Goal: Task Accomplishment & Management: Use online tool/utility

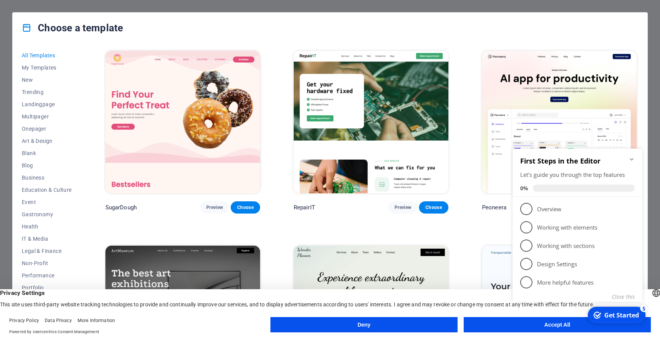
click at [632, 158] on icon "Minimize checklist" at bounding box center [632, 159] width 6 height 6
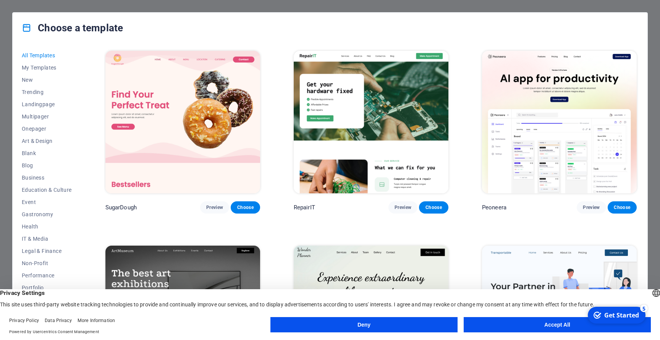
click at [494, 325] on button "Accept All" at bounding box center [557, 324] width 187 height 15
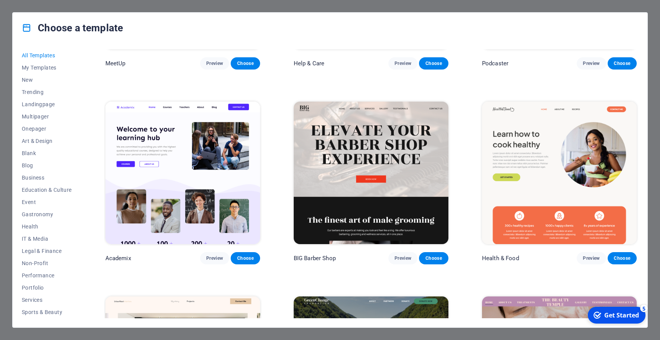
scroll to position [831, 0]
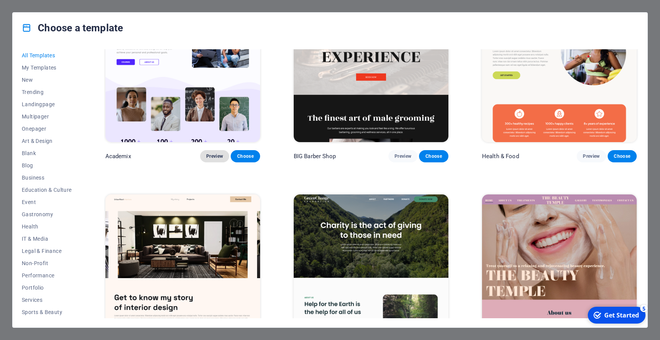
click at [212, 153] on span "Preview" at bounding box center [214, 156] width 17 height 6
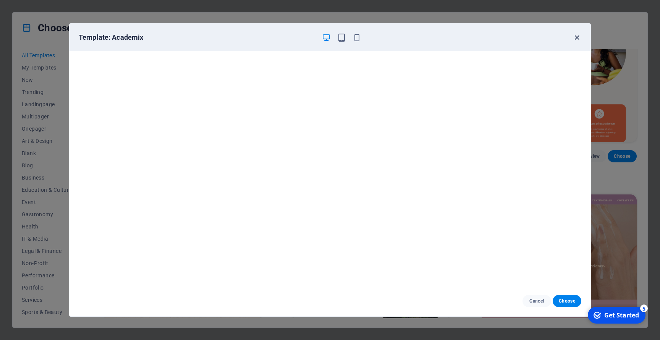
click at [577, 37] on icon "button" at bounding box center [577, 37] width 9 height 9
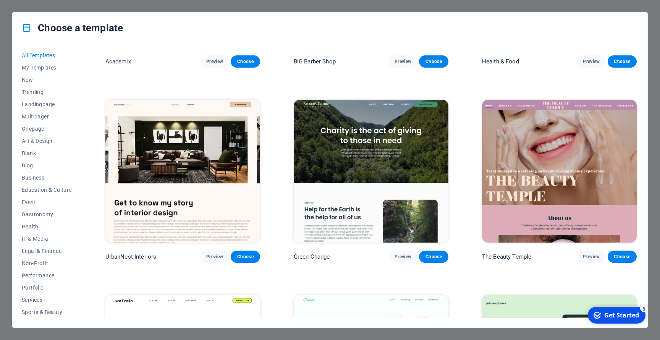
scroll to position [935, 0]
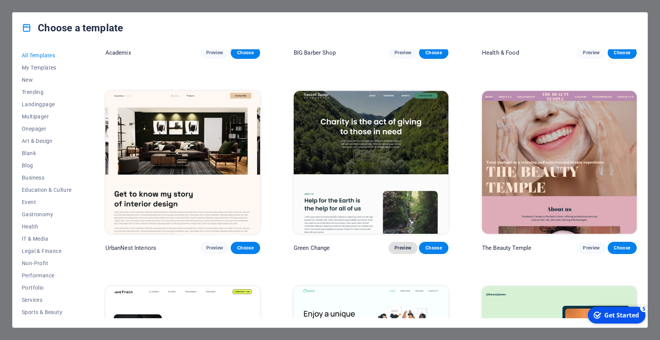
click at [408, 245] on span "Preview" at bounding box center [403, 248] width 17 height 6
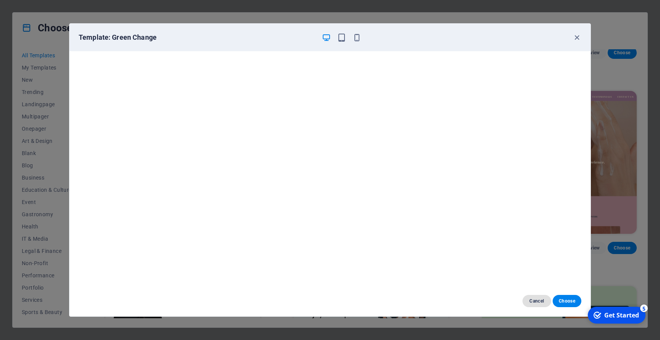
click at [540, 296] on button "Cancel" at bounding box center [537, 301] width 29 height 12
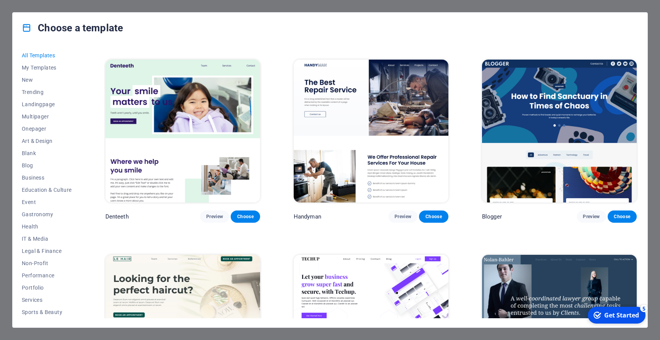
scroll to position [2537, 0]
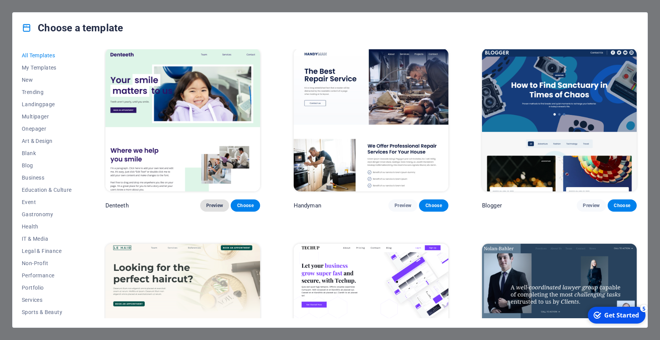
click at [216, 199] on button "Preview" at bounding box center [214, 205] width 29 height 12
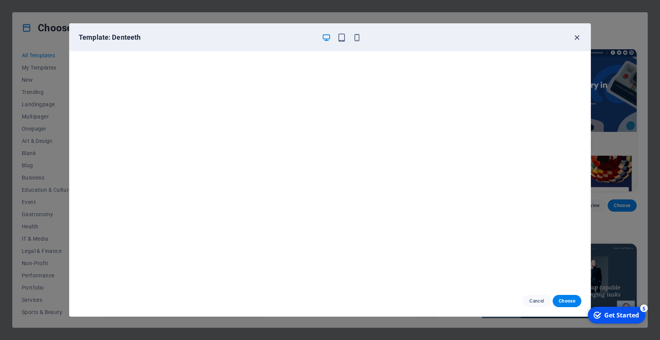
click at [577, 37] on icon "button" at bounding box center [577, 37] width 9 height 9
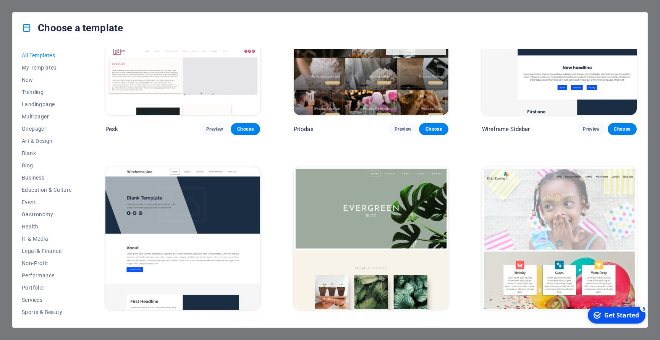
scroll to position [3209, 0]
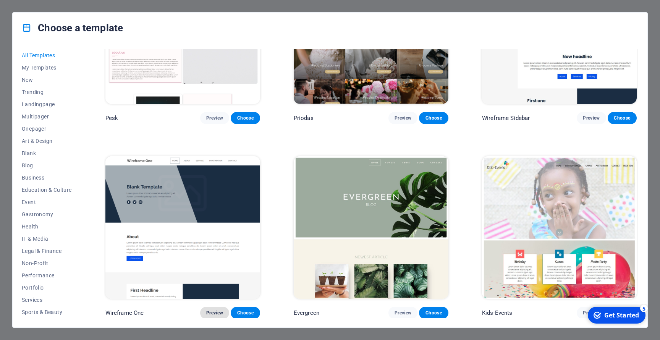
click at [216, 310] on span "Preview" at bounding box center [214, 313] width 17 height 6
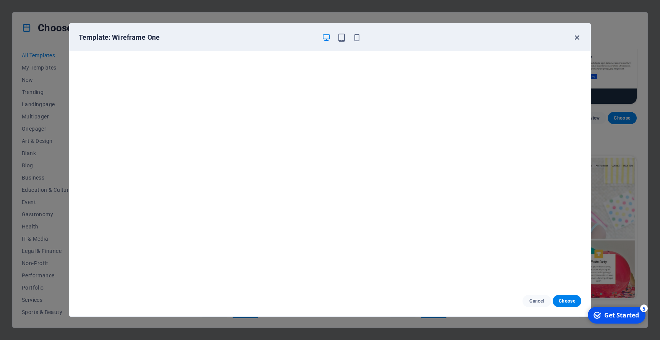
click at [577, 39] on icon "button" at bounding box center [577, 37] width 9 height 9
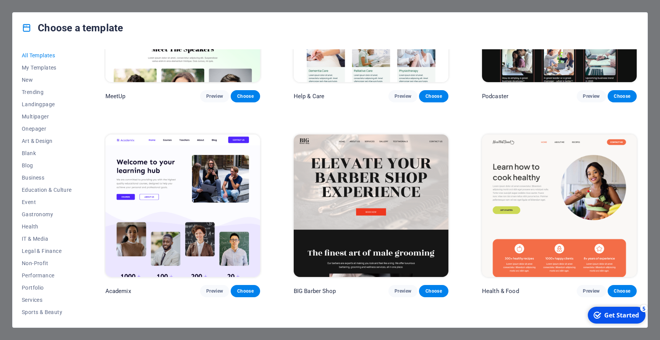
scroll to position [710, 0]
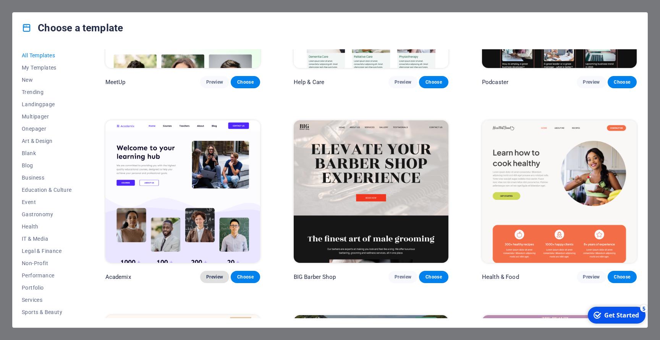
click at [217, 274] on span "Preview" at bounding box center [214, 277] width 17 height 6
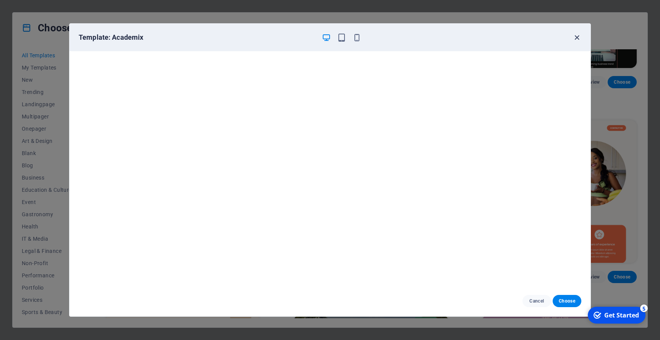
click at [574, 36] on icon "button" at bounding box center [577, 37] width 9 height 9
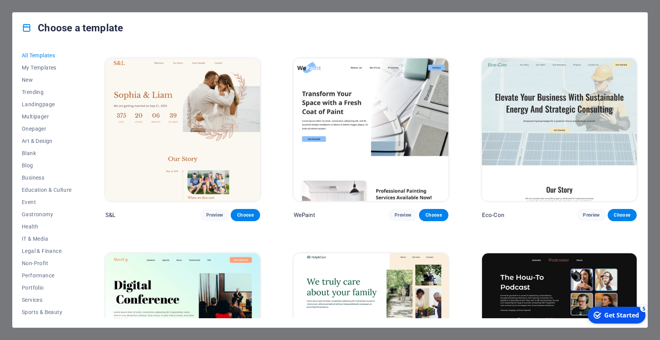
scroll to position [382, 0]
click at [401, 212] on span "Preview" at bounding box center [403, 215] width 17 height 6
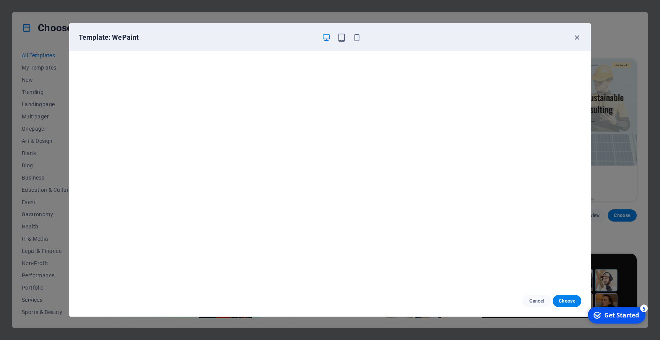
scroll to position [0, 0]
click at [569, 304] on button "Choose" at bounding box center [567, 301] width 29 height 12
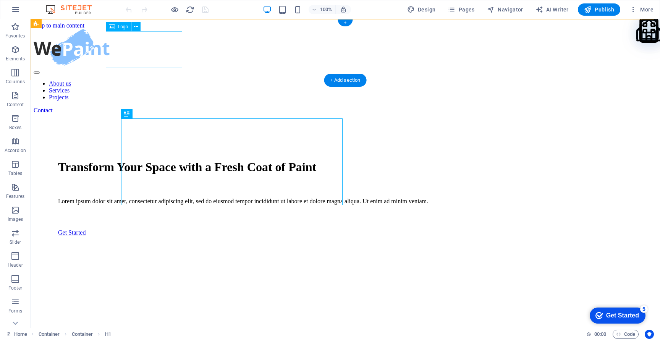
click at [159, 49] on div at bounding box center [346, 48] width 624 height 38
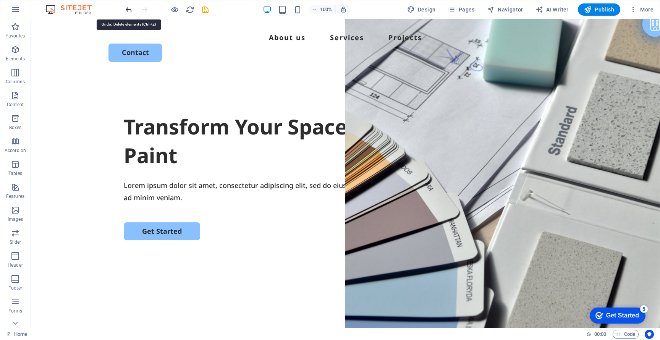
click at [128, 10] on icon "undo" at bounding box center [129, 9] width 9 height 9
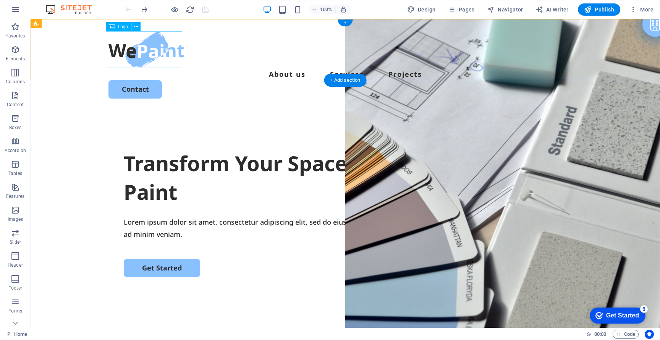
click at [148, 55] on div at bounding box center [346, 49] width 474 height 37
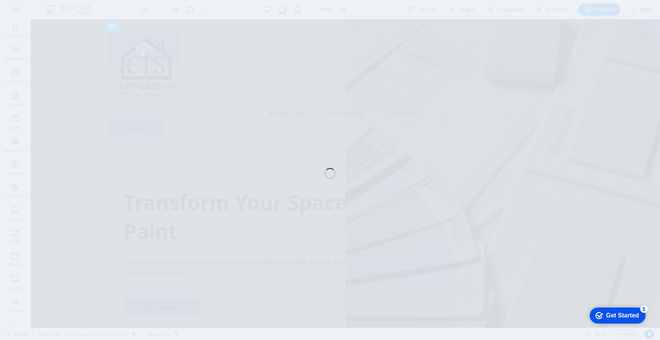
select select "px"
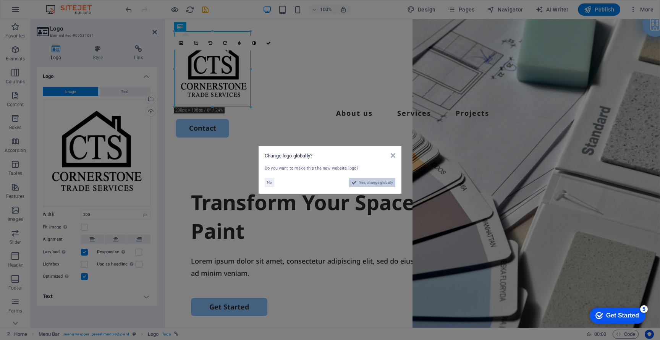
drag, startPoint x: 371, startPoint y: 185, endPoint x: 258, endPoint y: 208, distance: 116.1
click at [371, 185] on span "Yes, change globally" at bounding box center [376, 182] width 34 height 9
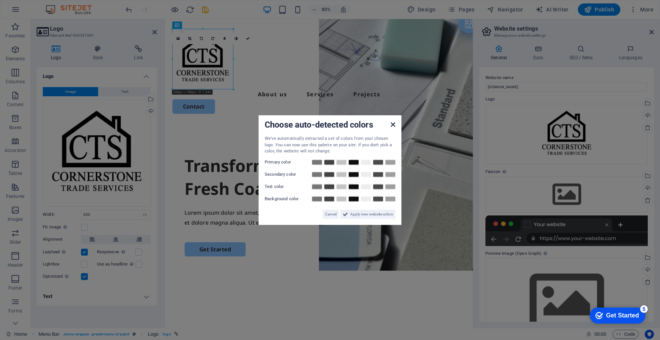
click at [395, 125] on icon at bounding box center [393, 125] width 5 height 6
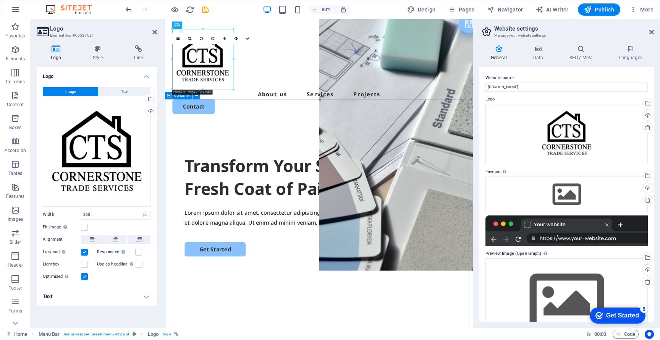
click at [300, 150] on div "Transform Your Space with a Fresh Coat of Paint Lorem ipsum dolor sit amet, con…" at bounding box center [357, 297] width 385 height 294
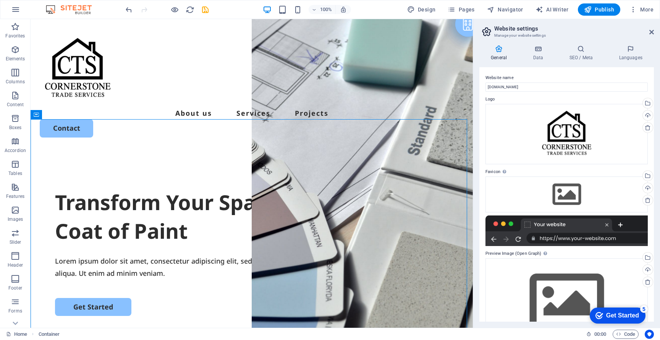
click at [648, 34] on header "Website settings Manage your website settings" at bounding box center [567, 29] width 173 height 20
click at [651, 34] on icon at bounding box center [652, 32] width 5 height 6
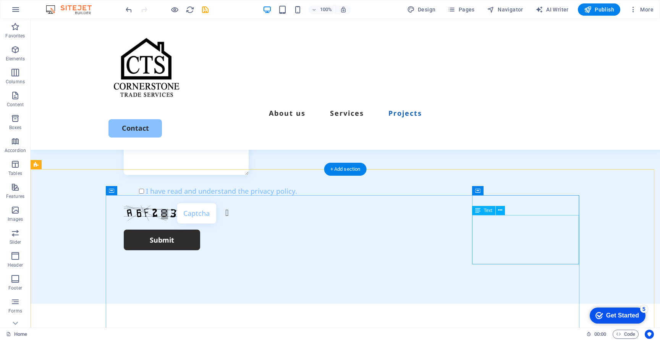
scroll to position [2178, 0]
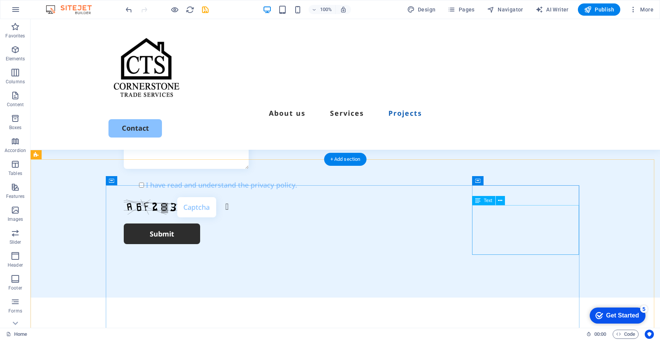
click at [484, 201] on span "Text" at bounding box center [488, 200] width 8 height 5
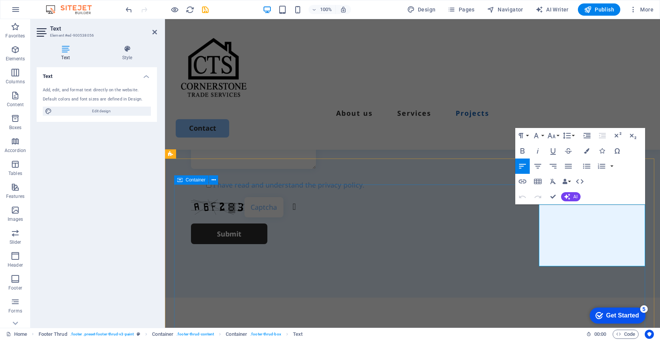
scroll to position [2173, 0]
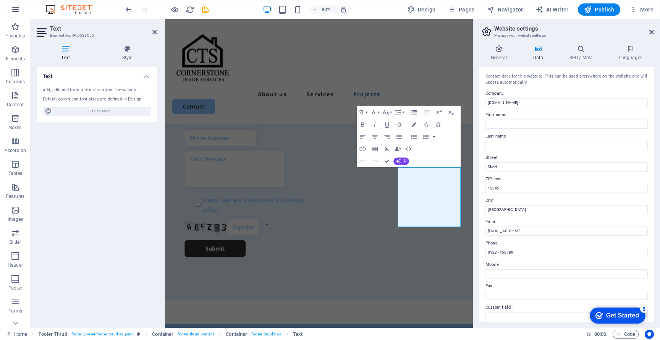
drag, startPoint x: 670, startPoint y: 229, endPoint x: 548, endPoint y: 254, distance: 124.8
type input "[GEOGRAPHIC_DATA]"
drag, startPoint x: 588, startPoint y: 229, endPoint x: 473, endPoint y: 230, distance: 115.8
click at [473, 230] on aside "Website settings Manage your website settings General Data SEO / Meta Languages…" at bounding box center [566, 173] width 187 height 309
drag, startPoint x: 558, startPoint y: 232, endPoint x: 486, endPoint y: 234, distance: 72.2
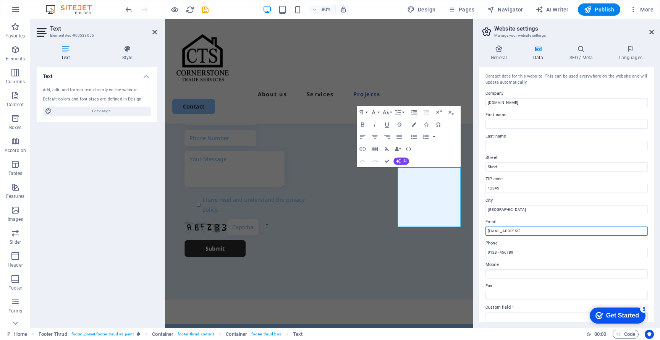
click at [486, 234] on input "[EMAIL_ADDRESS]" at bounding box center [567, 231] width 162 height 9
type input "I"
type input "[EMAIL_ADDRESS][DOMAIN_NAME]"
drag, startPoint x: 678, startPoint y: 273, endPoint x: 546, endPoint y: 313, distance: 138.4
drag, startPoint x: 527, startPoint y: 252, endPoint x: 475, endPoint y: 250, distance: 52.0
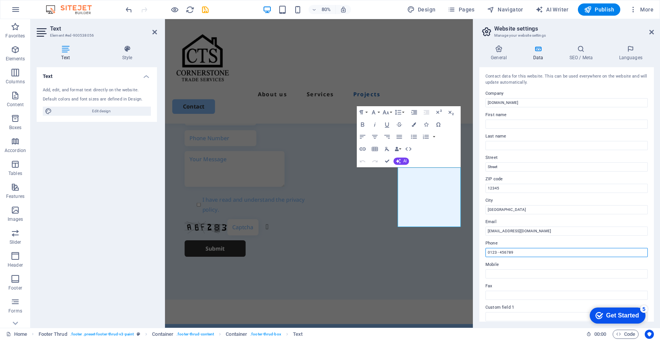
click at [475, 250] on div "General Data SEO / Meta Languages Website name [DOMAIN_NAME] Logo Drag files he…" at bounding box center [566, 183] width 187 height 289
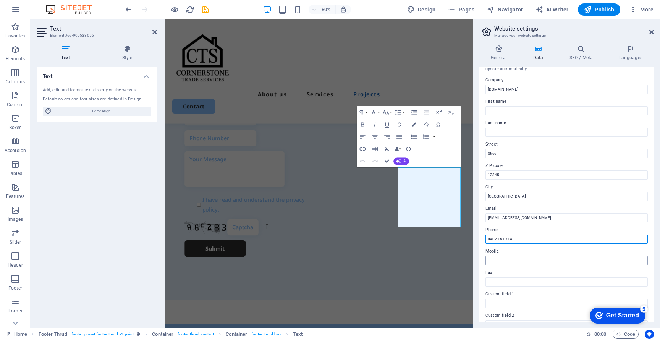
scroll to position [0, 0]
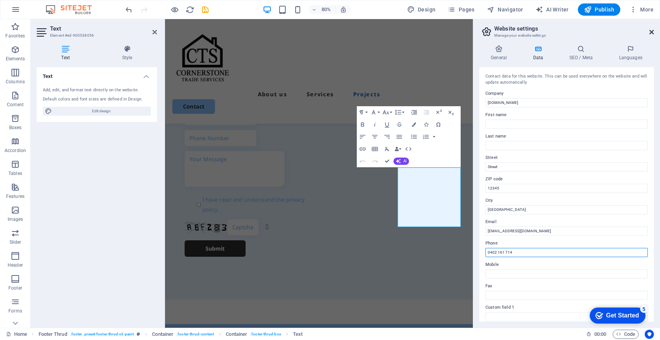
type input "0402 161 714"
click at [652, 34] on icon at bounding box center [652, 32] width 5 height 6
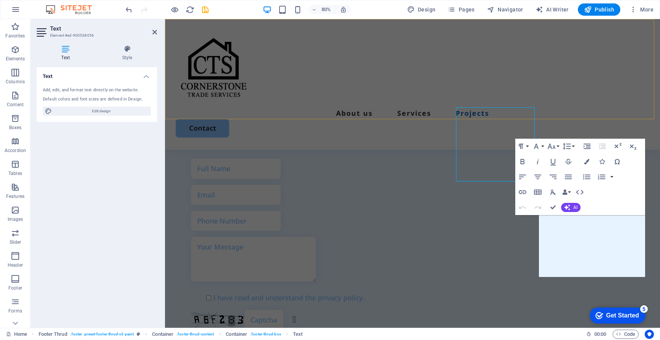
scroll to position [2163, 0]
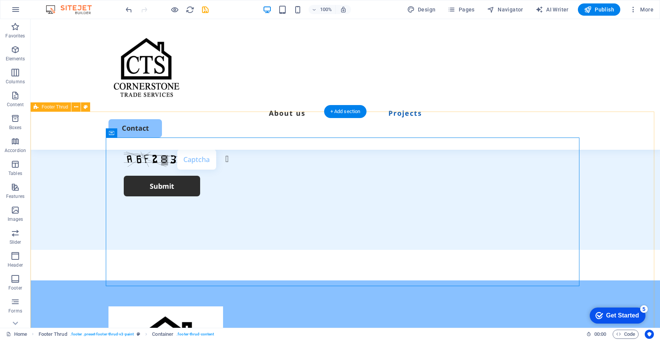
scroll to position [2230, 0]
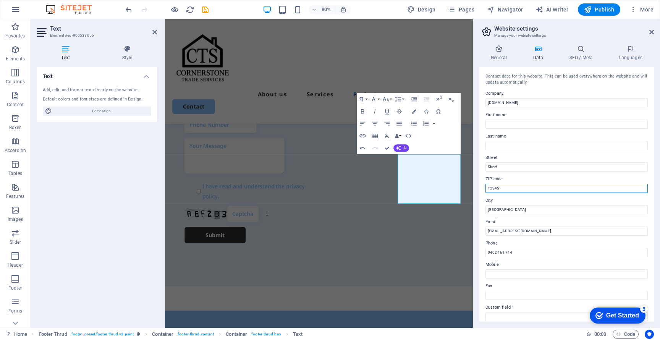
drag, startPoint x: 507, startPoint y: 187, endPoint x: 482, endPoint y: 191, distance: 25.9
click at [482, 191] on div "Contact data for this website. This can be used everywhere on the website and w…" at bounding box center [567, 194] width 175 height 254
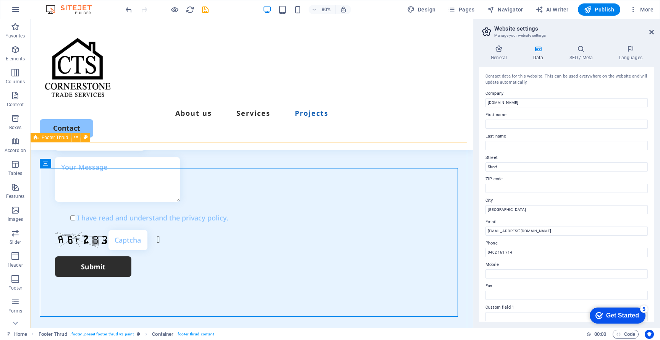
scroll to position [2094, 0]
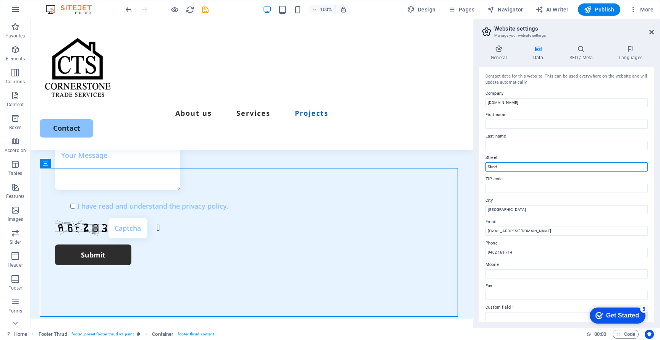
click at [506, 167] on input "Street" at bounding box center [567, 166] width 162 height 9
click at [475, 167] on div "General Data SEO / Meta Languages Website name [DOMAIN_NAME] Logo Drag files he…" at bounding box center [566, 183] width 187 height 289
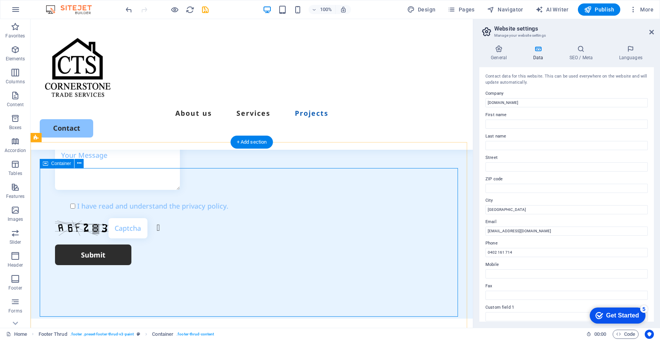
click at [654, 31] on icon at bounding box center [652, 32] width 5 height 6
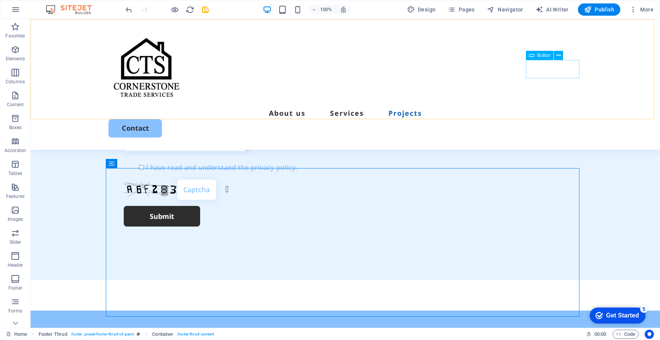
click at [551, 119] on div "Contact" at bounding box center [346, 128] width 474 height 18
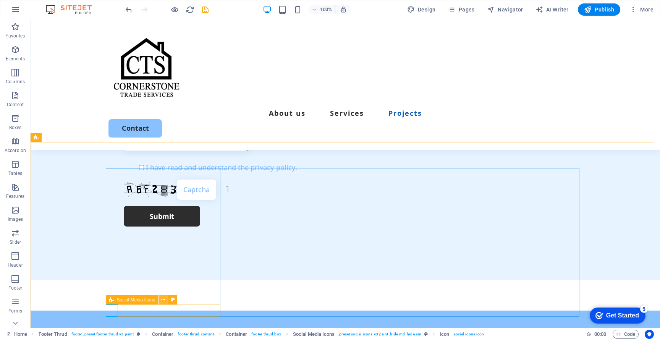
click at [160, 301] on button at bounding box center [163, 299] width 9 height 9
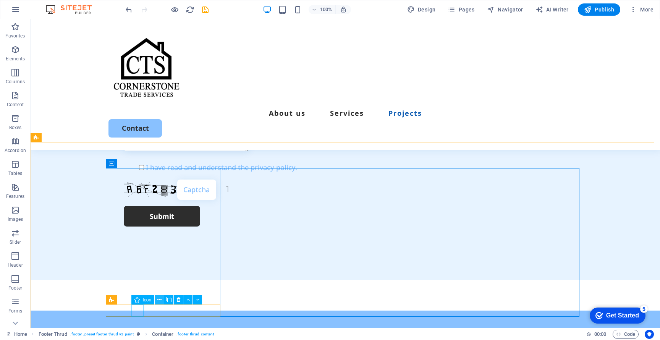
click at [160, 301] on icon at bounding box center [159, 300] width 4 height 8
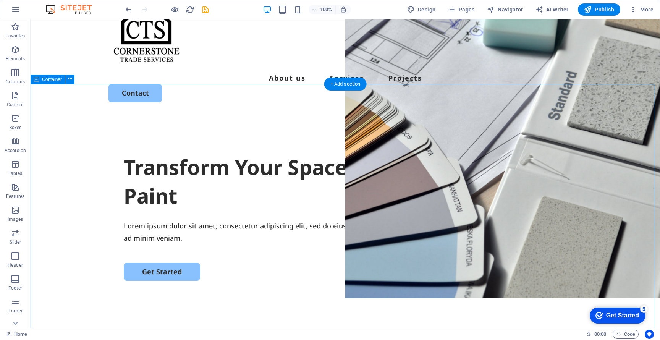
scroll to position [37, 0]
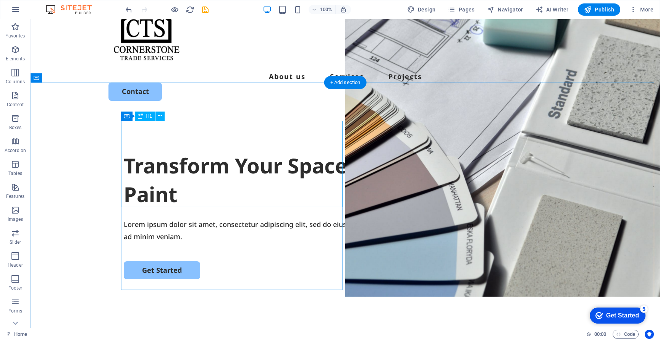
click at [251, 193] on div "Transform Your Space with a Fresh Coat of Paint" at bounding box center [345, 180] width 443 height 58
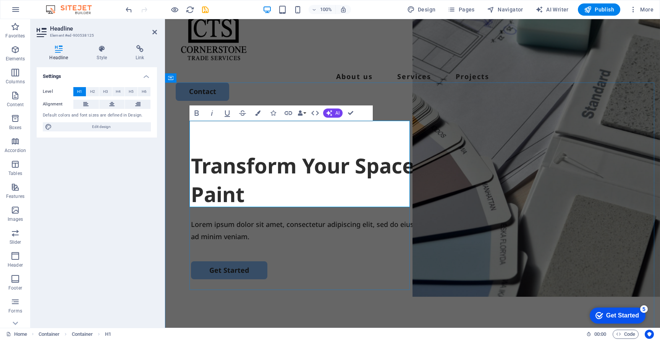
click at [325, 197] on h1 "Transform Your Space with a Fresh Coat of Paint" at bounding box center [412, 180] width 443 height 58
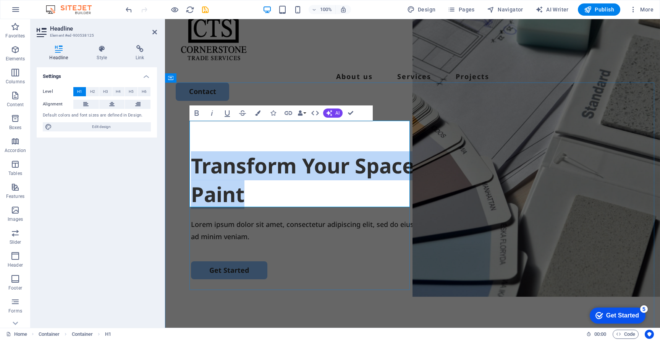
drag, startPoint x: 322, startPoint y: 197, endPoint x: 192, endPoint y: 136, distance: 143.9
click at [192, 151] on h1 "Transform Your Space with a Fresh Coat of Paint" at bounding box center [412, 180] width 443 height 58
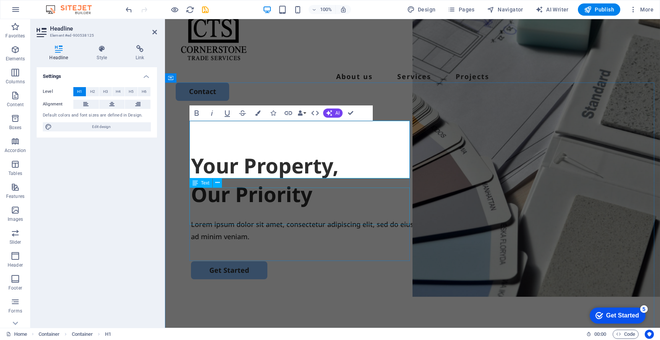
click at [298, 218] on div "Lorem ipsum dolor sit amet, consectetur adipiscing elit, sed do eiusmod tempor …" at bounding box center [412, 230] width 443 height 25
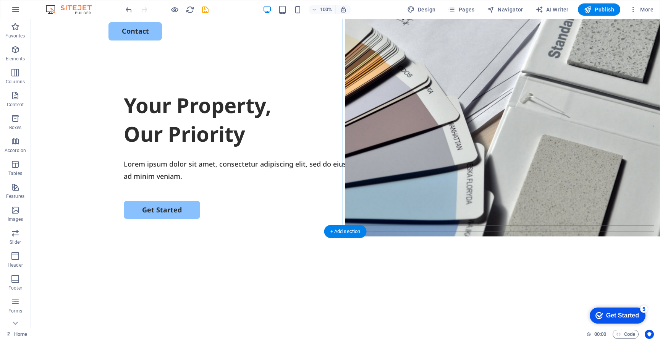
scroll to position [103, 0]
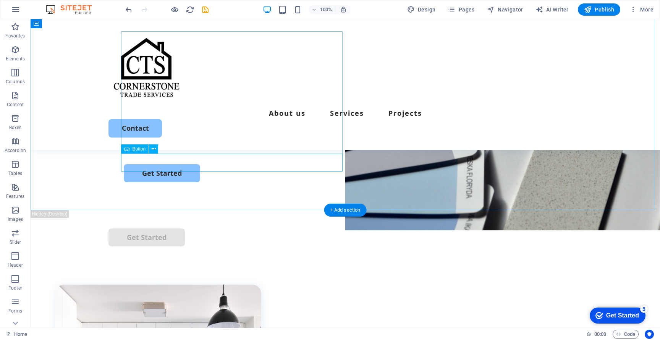
click at [170, 169] on div "Get Started" at bounding box center [345, 173] width 443 height 18
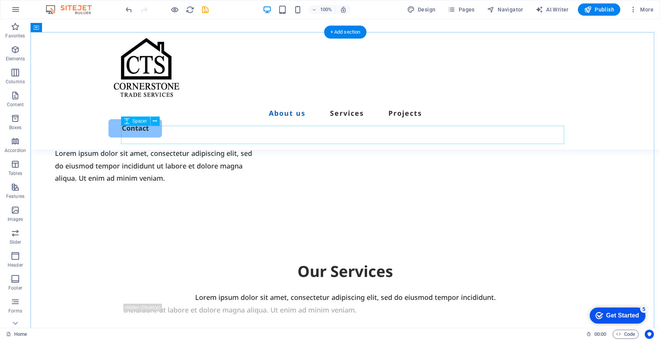
scroll to position [601, 0]
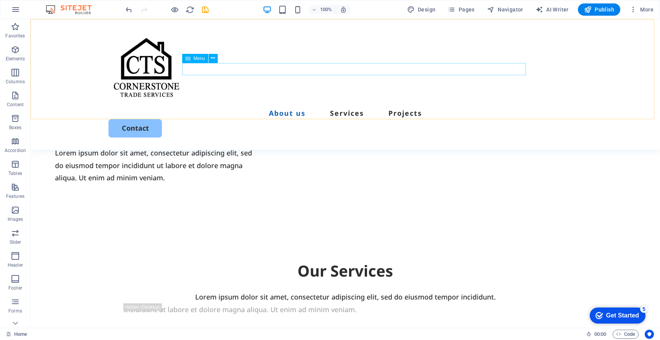
click at [414, 107] on nav "About us Services Projects" at bounding box center [346, 113] width 474 height 12
click at [412, 107] on nav "About us Services Projects" at bounding box center [346, 113] width 474 height 12
click at [403, 107] on nav "About us Services Projects" at bounding box center [346, 113] width 474 height 12
select select
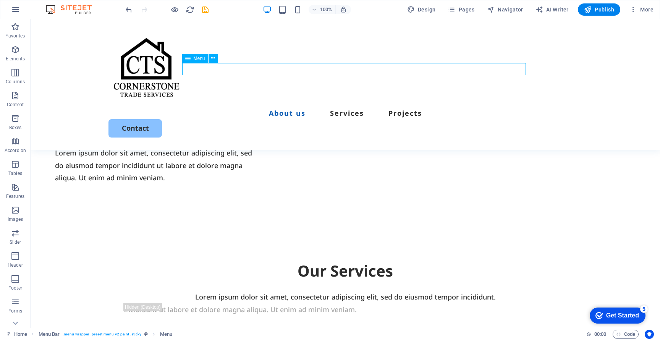
select select
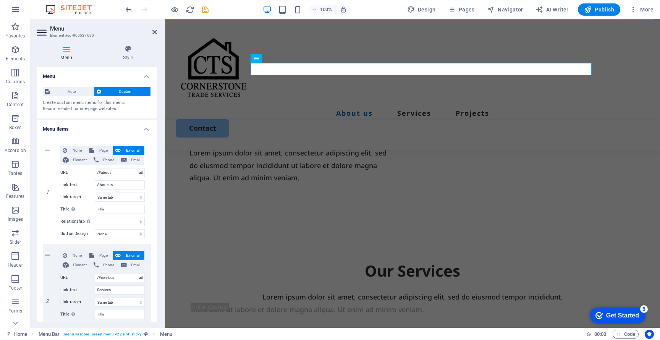
click at [432, 83] on div "About us Services Projects Contact" at bounding box center [412, 84] width 495 height 131
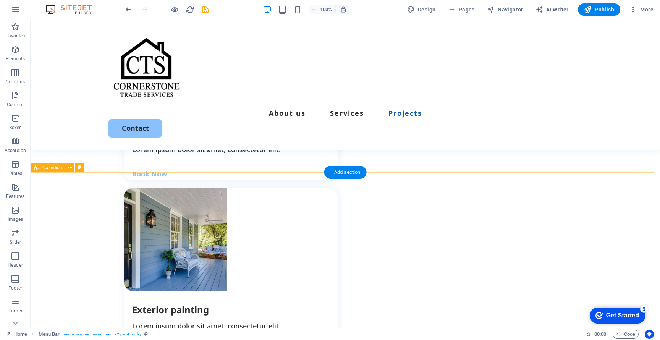
scroll to position [921, 0]
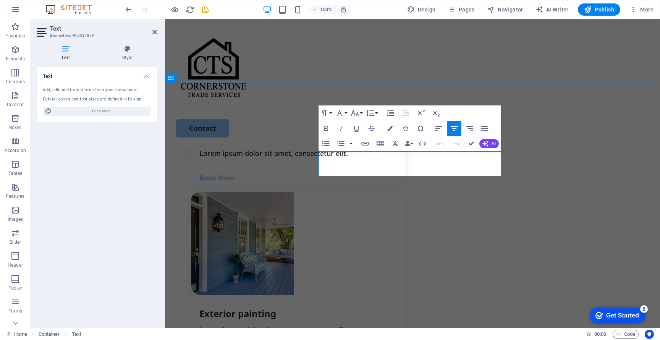
drag, startPoint x: 481, startPoint y: 170, endPoint x: 319, endPoint y: 157, distance: 162.1
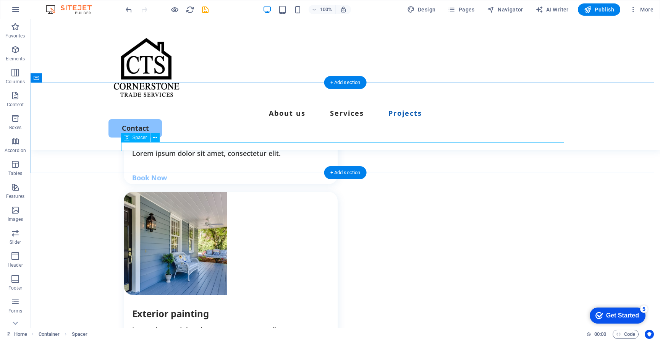
scroll to position [921, 0]
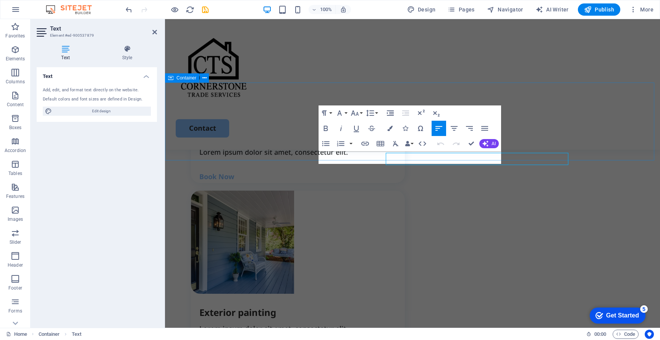
scroll to position [920, 0]
click at [455, 131] on icon "button" at bounding box center [454, 128] width 9 height 9
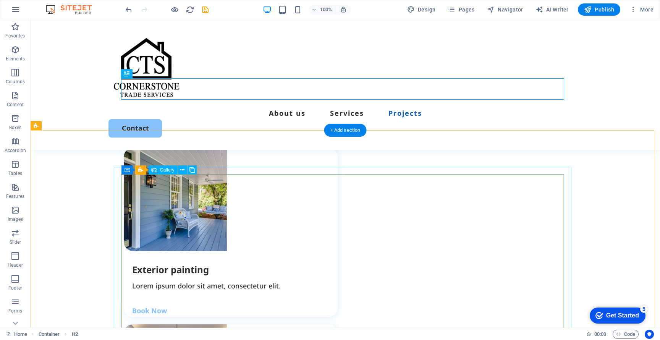
scroll to position [966, 0]
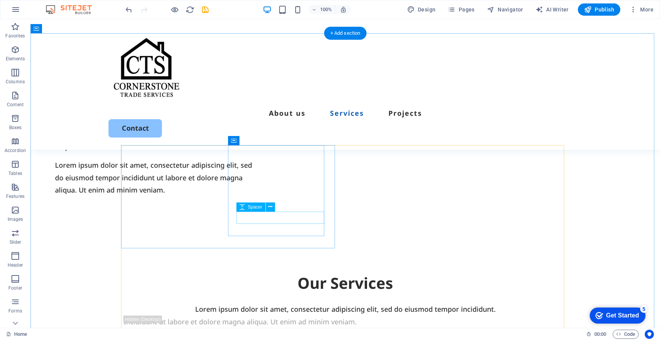
scroll to position [614, 0]
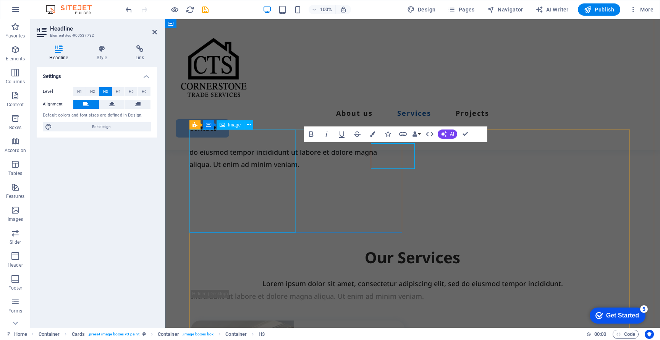
scroll to position [613, 0]
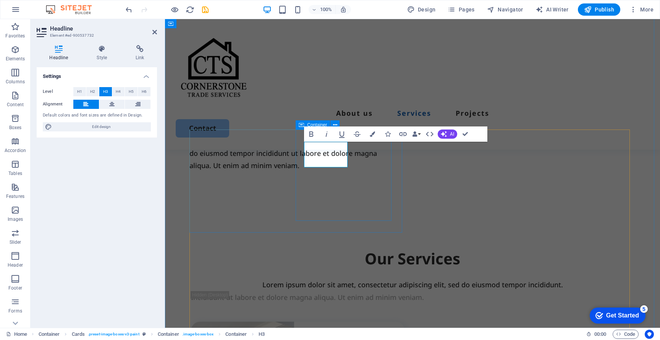
drag, startPoint x: 345, startPoint y: 147, endPoint x: 303, endPoint y: 147, distance: 41.7
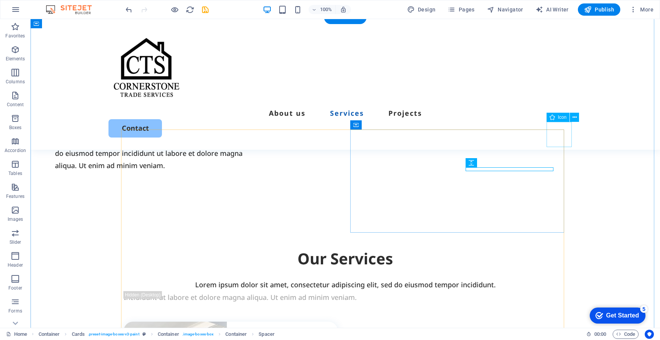
scroll to position [614, 0]
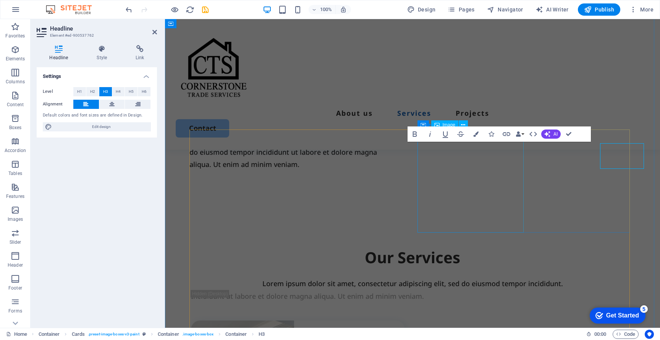
scroll to position [613, 0]
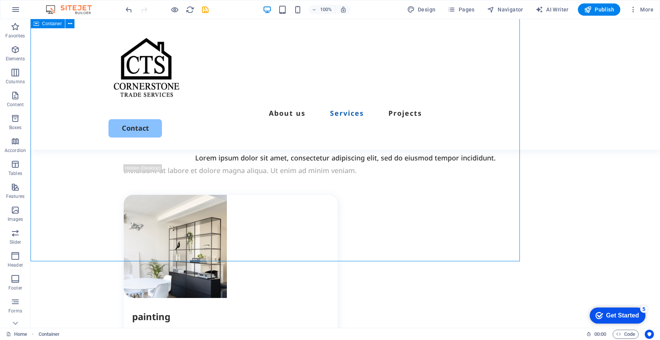
scroll to position [741, 0]
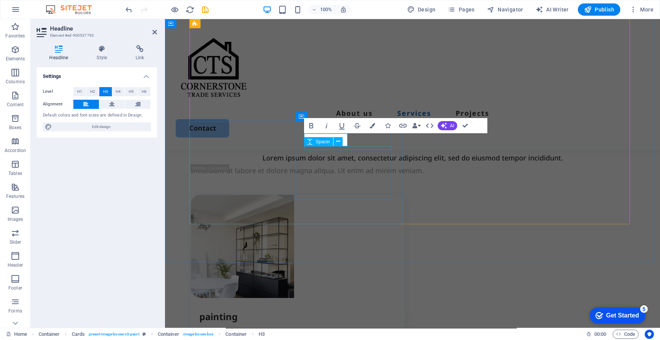
click at [323, 146] on div "Spacer" at bounding box center [318, 141] width 29 height 9
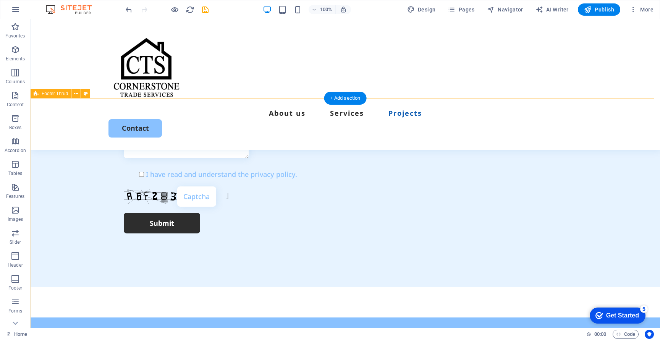
scroll to position [2261, 0]
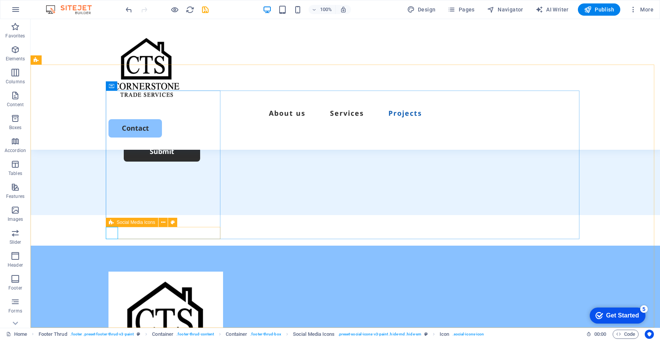
click at [151, 224] on span "Social Media Icons" at bounding box center [136, 222] width 39 height 5
click at [163, 224] on icon at bounding box center [163, 223] width 4 height 8
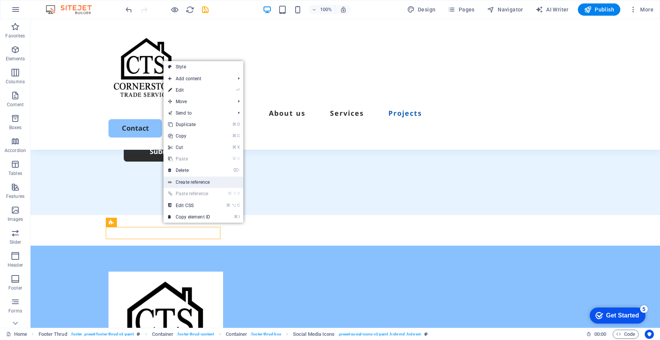
click at [203, 182] on link "Create reference" at bounding box center [204, 182] width 80 height 11
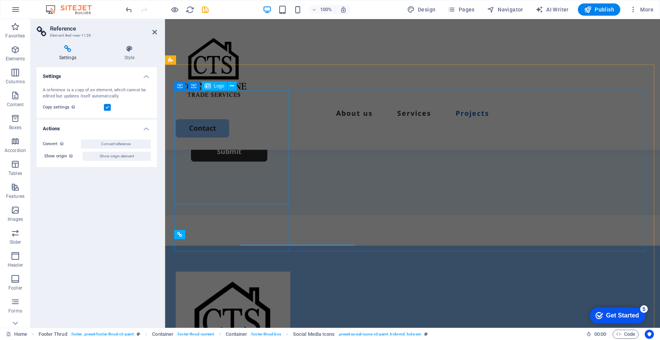
scroll to position [2255, 0]
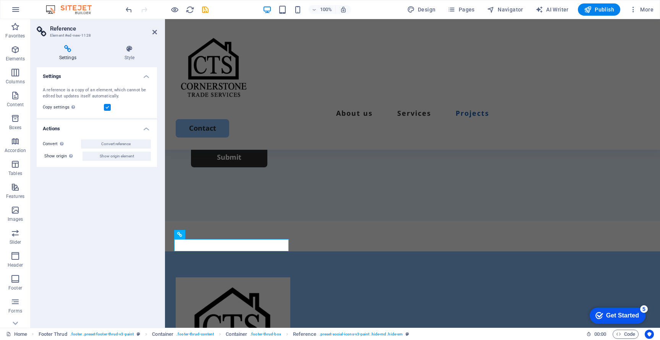
click at [115, 256] on div "Settings A reference is a copy of an element, which cannot be edited but update…" at bounding box center [97, 194] width 120 height 254
click at [131, 50] on icon at bounding box center [129, 49] width 55 height 8
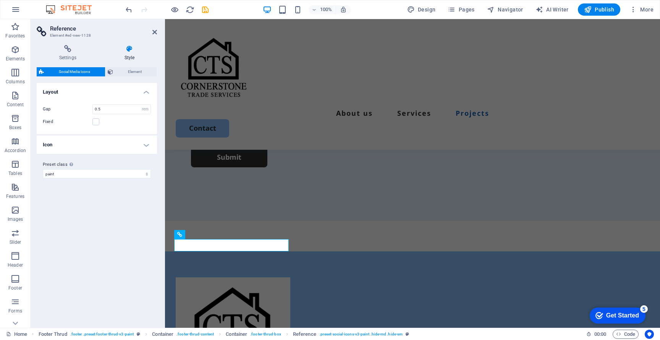
click at [154, 36] on header "Reference Element #ed-new-1128" at bounding box center [97, 29] width 120 height 20
click at [153, 33] on icon at bounding box center [154, 32] width 5 height 6
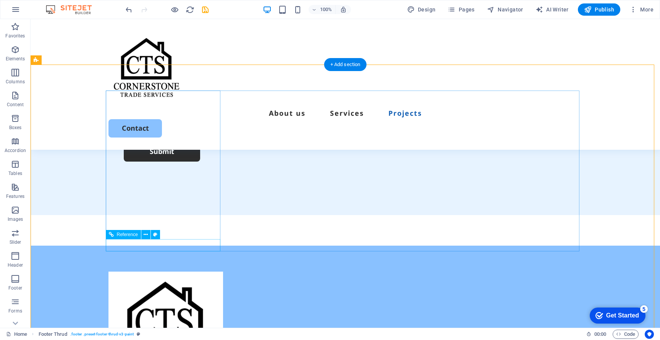
click at [146, 238] on icon at bounding box center [146, 235] width 4 height 8
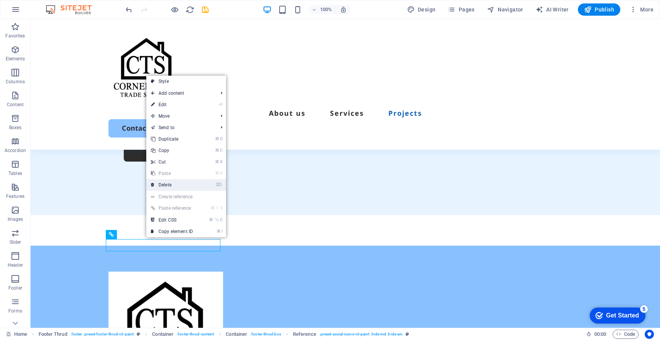
click at [178, 186] on link "⌦ Delete" at bounding box center [171, 184] width 51 height 11
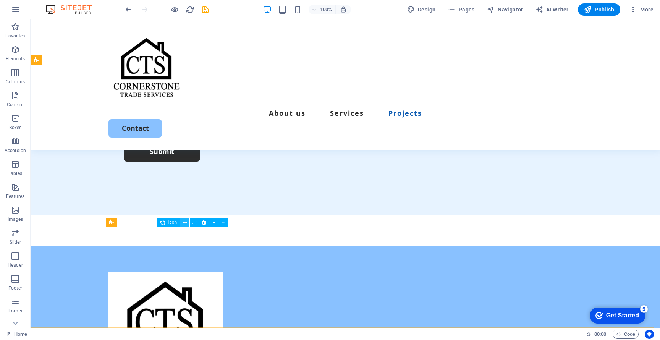
click at [187, 222] on button at bounding box center [184, 222] width 9 height 9
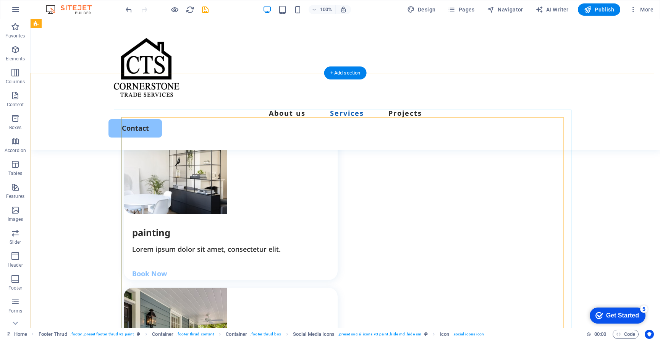
scroll to position [747, 0]
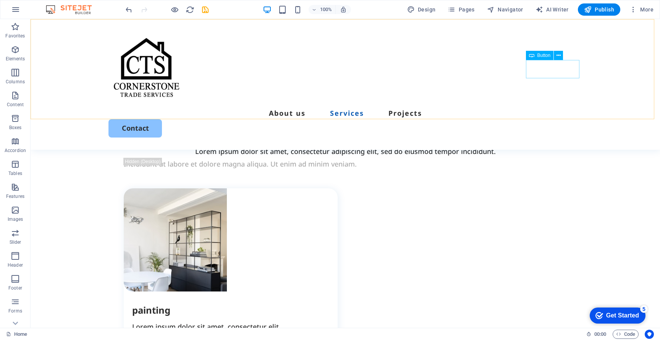
click at [565, 119] on div "Contact" at bounding box center [346, 128] width 474 height 18
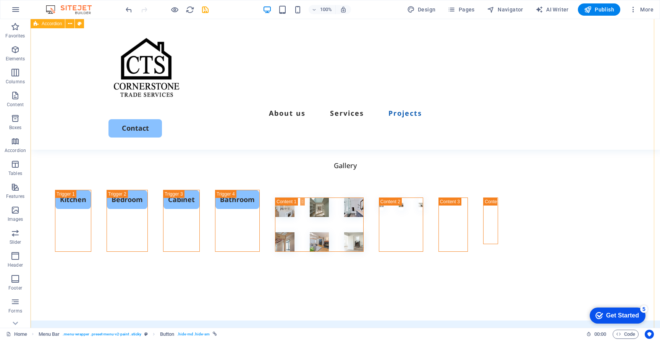
scroll to position [1656, 0]
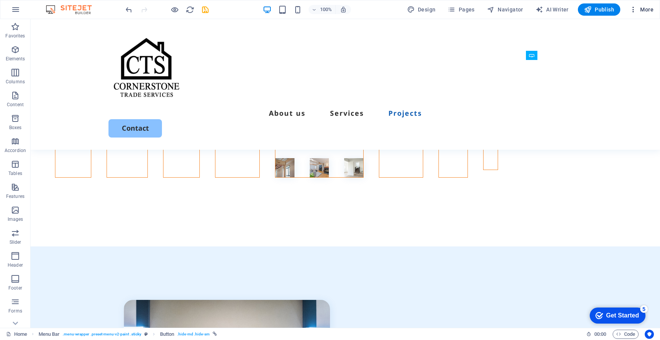
click at [632, 10] on icon "button" at bounding box center [634, 10] width 8 height 8
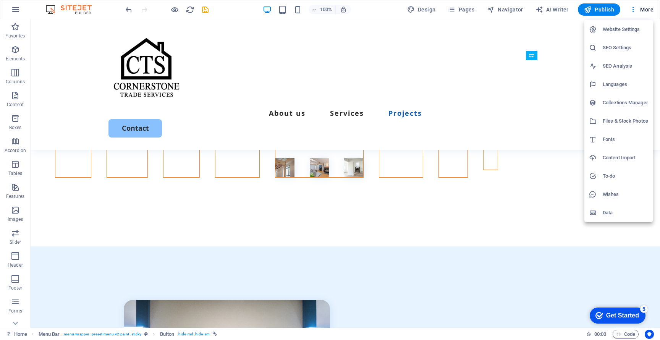
click at [607, 123] on h6 "Files & Stock Photos" at bounding box center [625, 121] width 45 height 9
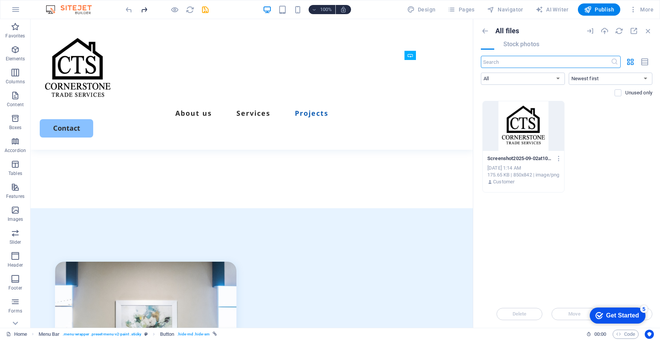
scroll to position [1591, 0]
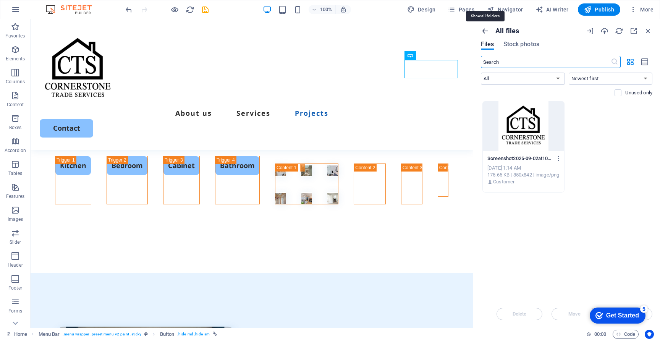
click at [485, 29] on icon "button" at bounding box center [485, 31] width 8 height 8
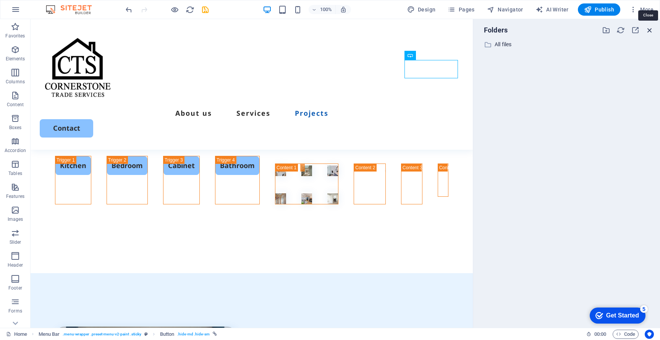
click at [649, 28] on icon "button" at bounding box center [650, 30] width 8 height 8
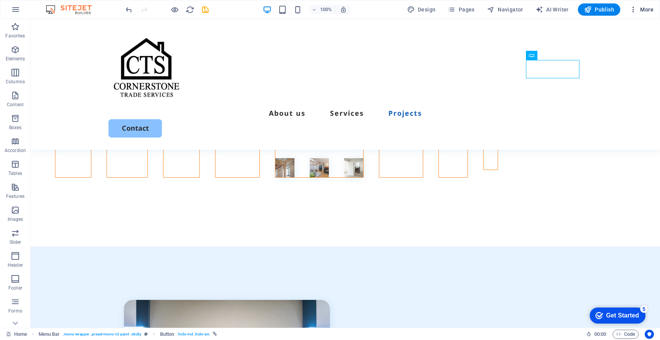
click at [633, 13] on icon "button" at bounding box center [634, 10] width 8 height 8
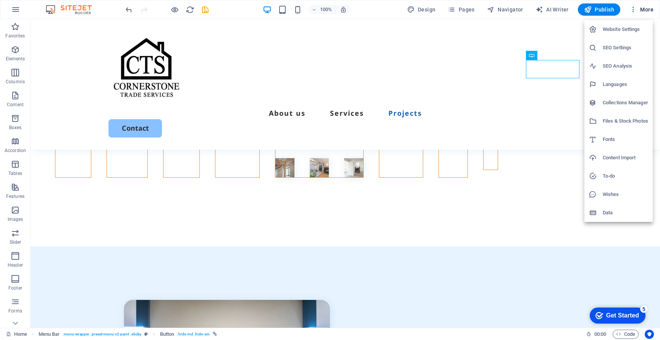
click at [282, 13] on div at bounding box center [330, 170] width 660 height 340
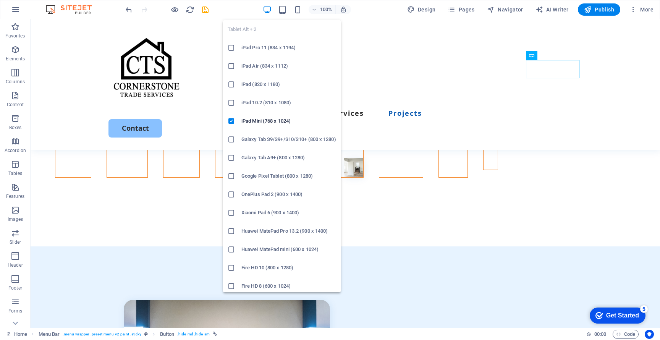
click at [287, 12] on icon "button" at bounding box center [282, 9] width 9 height 9
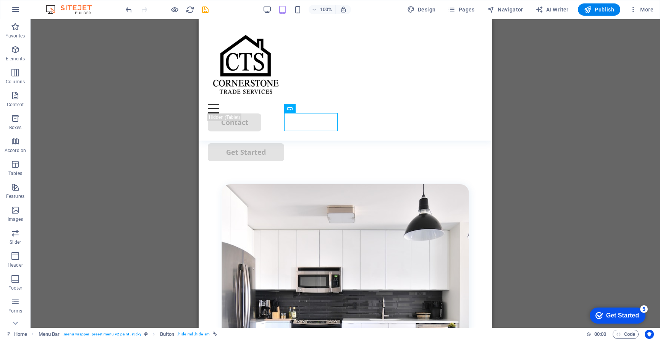
scroll to position [0, 0]
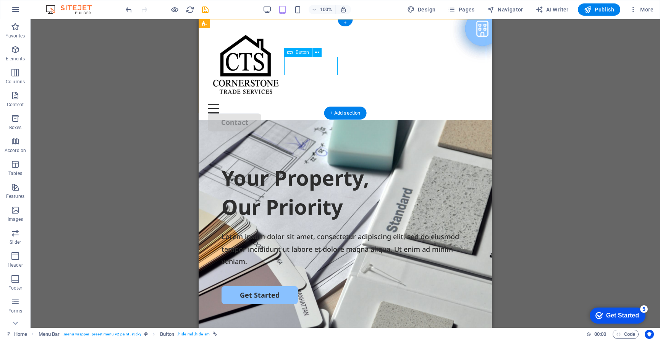
click at [331, 113] on div "Contact" at bounding box center [345, 122] width 275 height 18
click at [291, 51] on icon at bounding box center [289, 52] width 5 height 9
click at [316, 53] on icon at bounding box center [317, 53] width 4 height 8
click at [471, 104] on div at bounding box center [345, 109] width 275 height 10
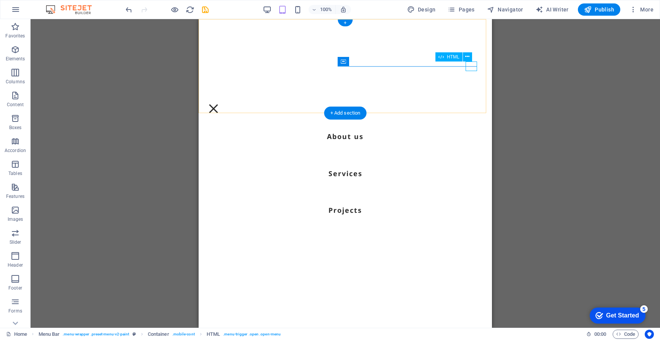
click at [219, 104] on div at bounding box center [213, 109] width 11 height 10
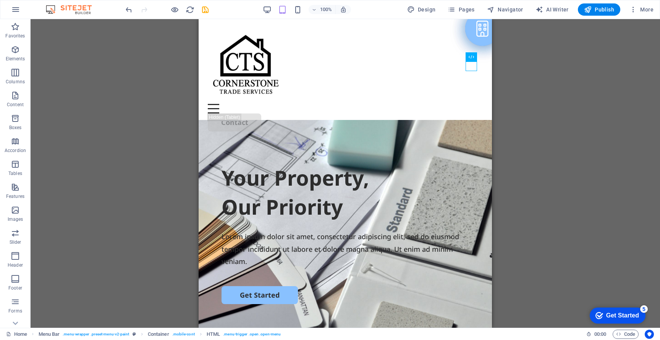
drag, startPoint x: 491, startPoint y: 35, endPoint x: 491, endPoint y: 49, distance: 14.1
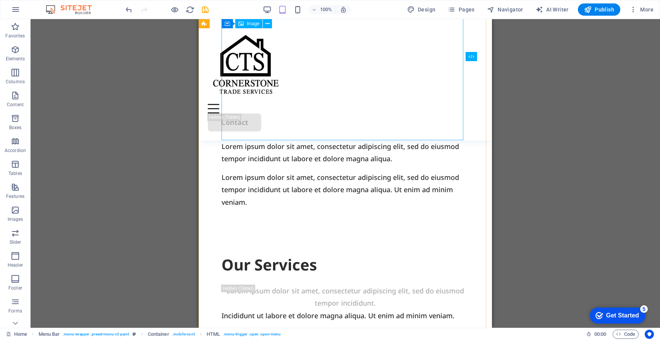
scroll to position [680, 0]
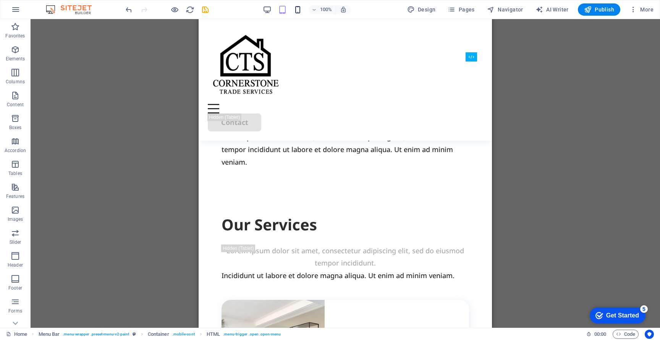
click at [298, 7] on icon "button" at bounding box center [297, 9] width 9 height 9
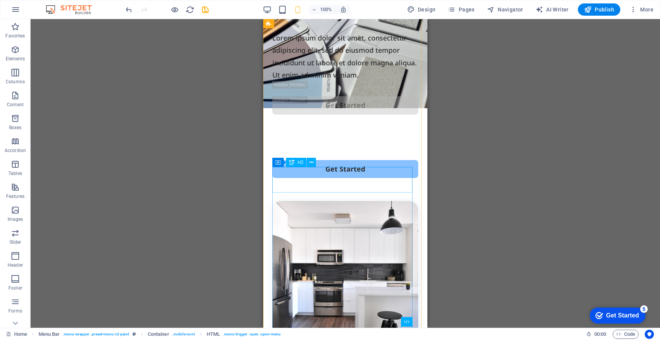
scroll to position [0, 0]
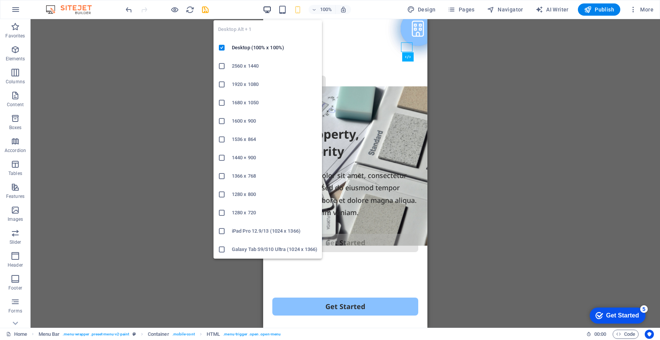
click at [272, 9] on icon "button" at bounding box center [267, 9] width 9 height 9
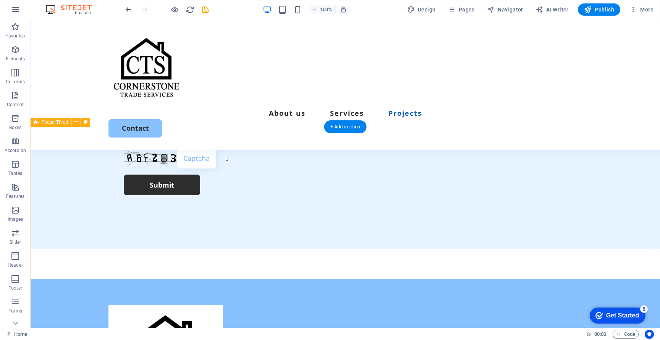
scroll to position [2261, 0]
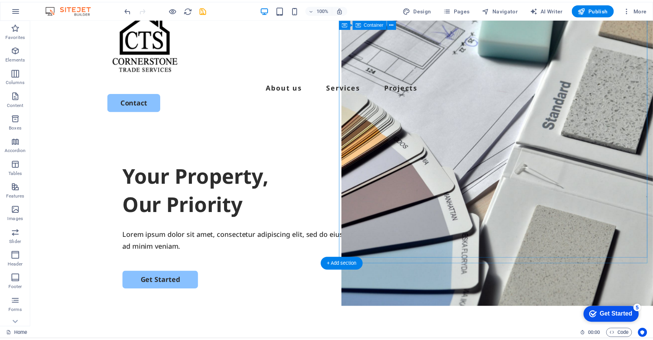
scroll to position [0, 0]
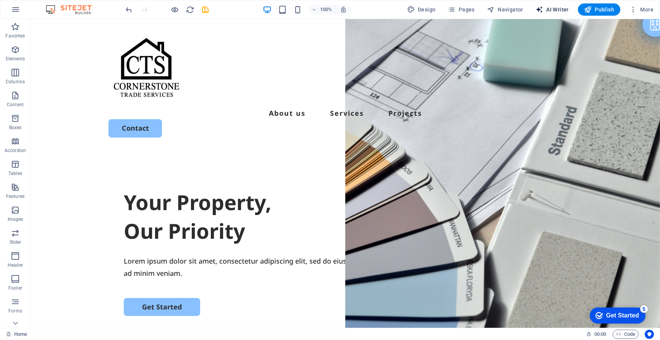
click at [561, 9] on span "AI Writer" at bounding box center [552, 10] width 33 height 8
select select "English"
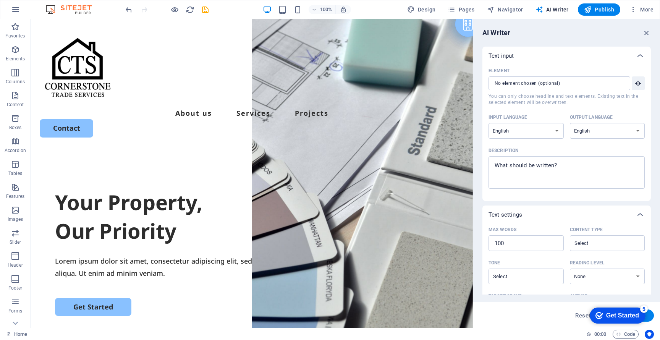
click at [640, 28] on div "AI Writer" at bounding box center [567, 32] width 169 height 9
click at [649, 32] on icon "button" at bounding box center [647, 33] width 8 height 8
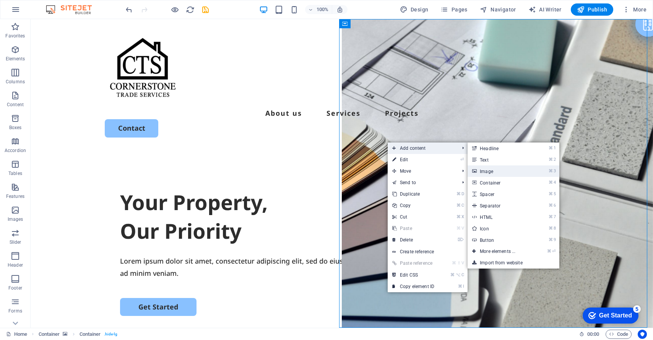
click at [527, 172] on link "⌘ 3 Image" at bounding box center [498, 170] width 63 height 11
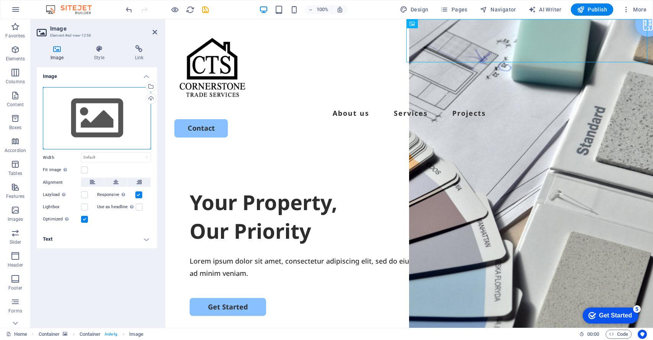
click at [95, 112] on div "Drag files here, click to choose files or select files from Files or our free s…" at bounding box center [97, 118] width 108 height 63
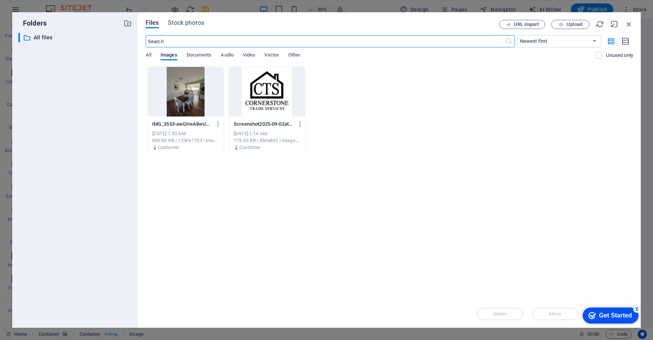
click at [178, 106] on div at bounding box center [185, 92] width 76 height 50
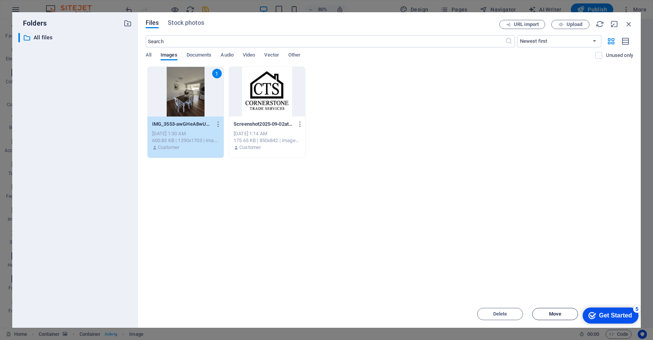
click at [555, 316] on span "Move" at bounding box center [555, 314] width 12 height 5
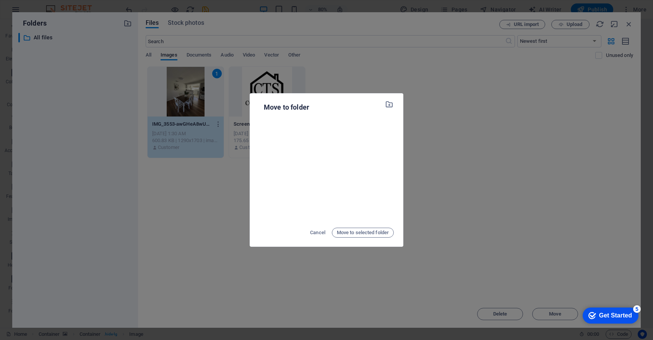
click at [548, 145] on div "Move to folder Cancel Move to selected folder" at bounding box center [326, 170] width 653 height 340
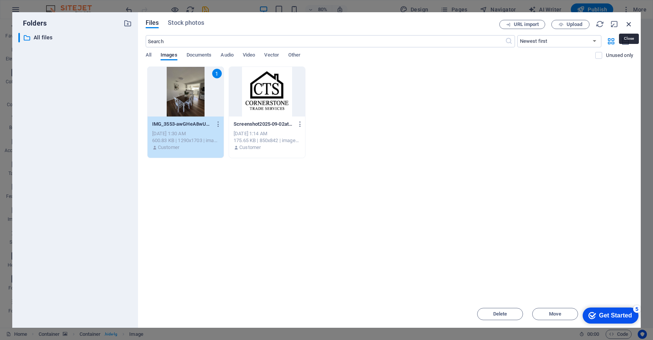
click at [630, 24] on icon "button" at bounding box center [628, 24] width 8 height 8
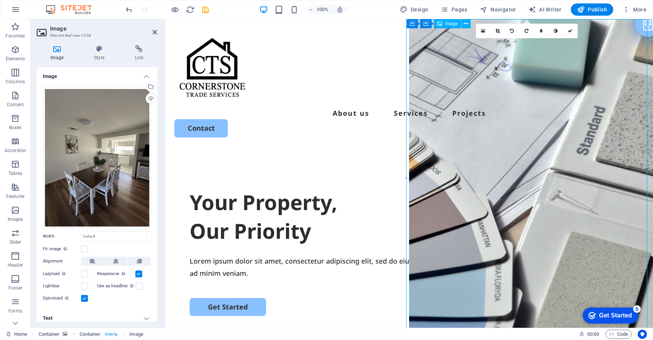
click at [626, 7] on icon "button" at bounding box center [626, 10] width 8 height 8
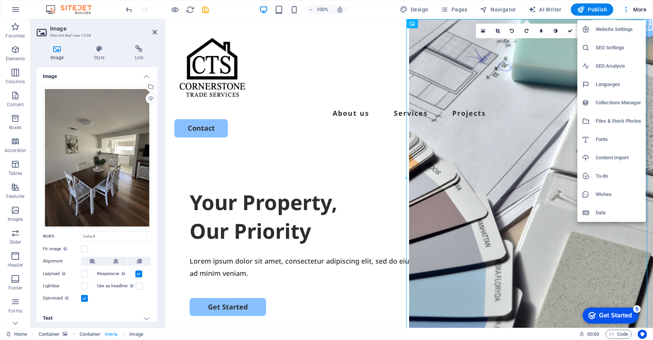
click at [488, 173] on div at bounding box center [326, 170] width 653 height 340
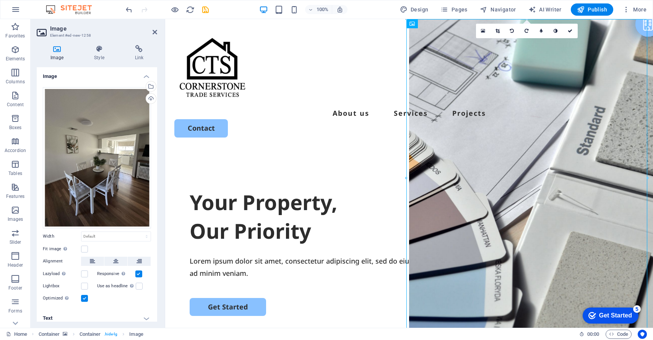
click at [481, 118] on div "About us Services Projects Contact" at bounding box center [409, 84] width 488 height 131
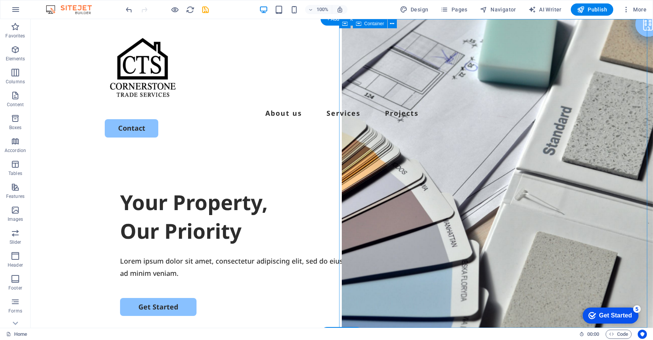
click at [544, 239] on figure at bounding box center [497, 176] width 311 height 314
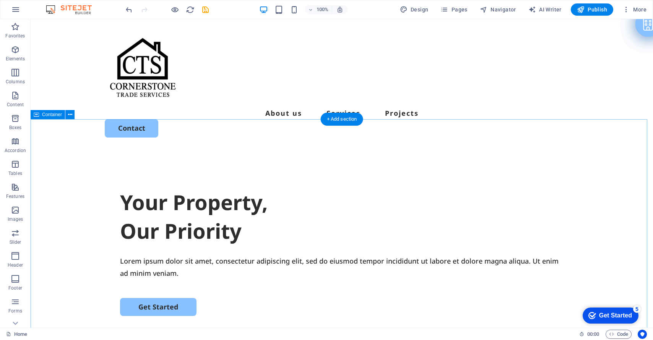
click at [496, 172] on div "Your Property, Our Priority Lorem ipsum dolor sit amet, consectetur adipiscing …" at bounding box center [342, 297] width 622 height 294
click at [544, 91] on div "About us Services Projects Contact" at bounding box center [342, 84] width 622 height 131
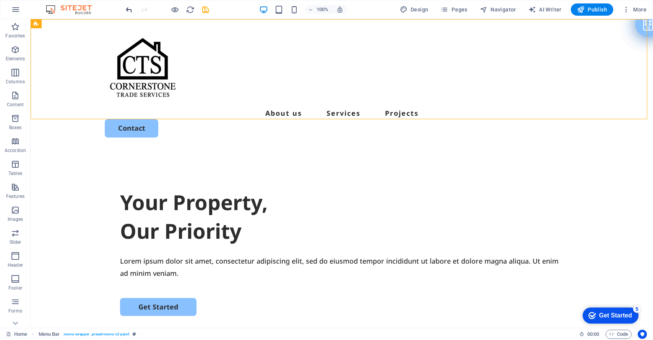
click at [132, 10] on icon "undo" at bounding box center [129, 9] width 9 height 9
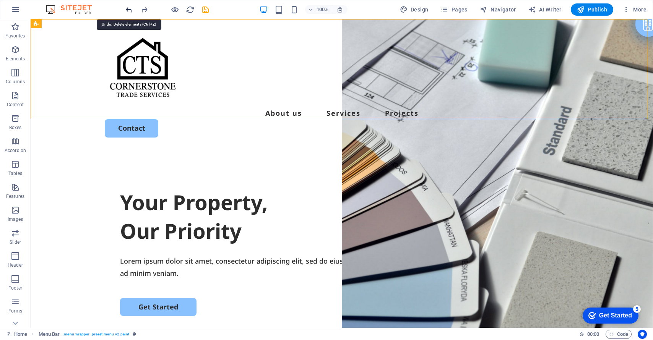
click at [132, 10] on icon "undo" at bounding box center [129, 9] width 9 height 9
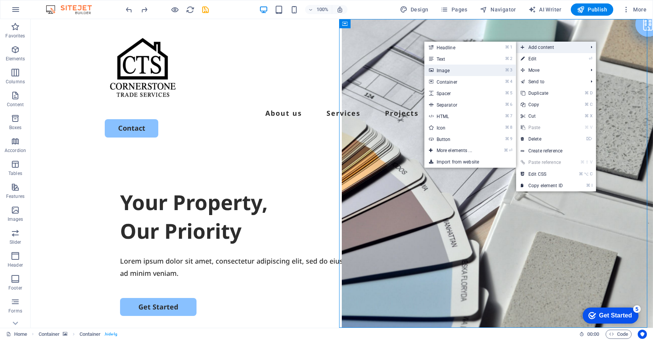
click at [505, 66] on mark "⌘ 3" at bounding box center [508, 70] width 7 height 11
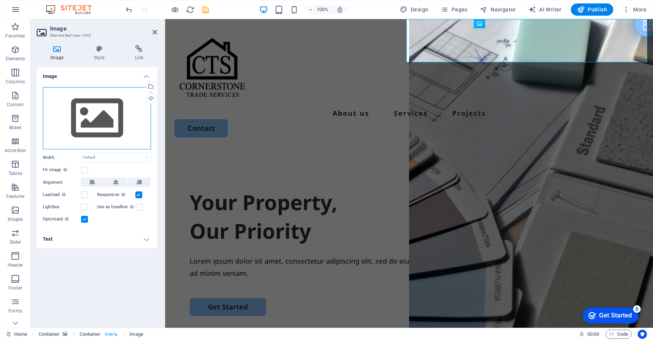
click at [74, 119] on div "Drag files here, click to choose files or select files from Files or our free s…" at bounding box center [97, 118] width 108 height 63
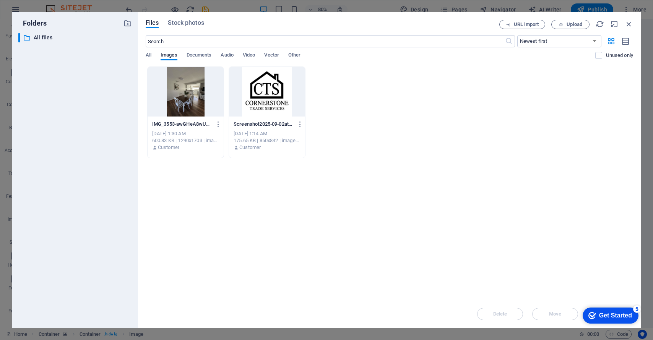
click at [204, 96] on div at bounding box center [185, 92] width 76 height 50
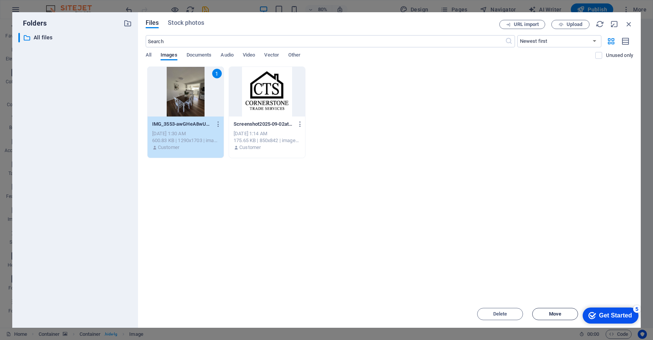
click at [549, 316] on span "Move" at bounding box center [555, 314] width 12 height 5
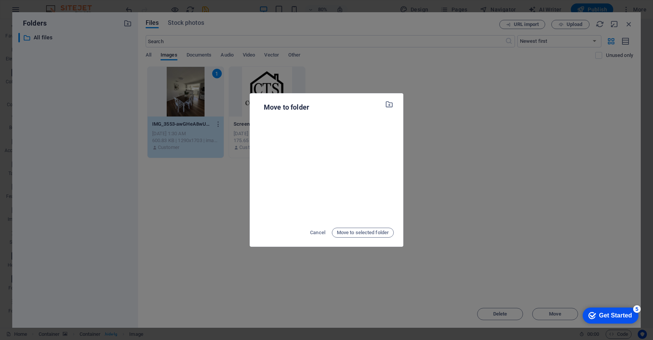
click at [418, 109] on div "Move to folder Cancel Move to selected folder" at bounding box center [326, 170] width 653 height 340
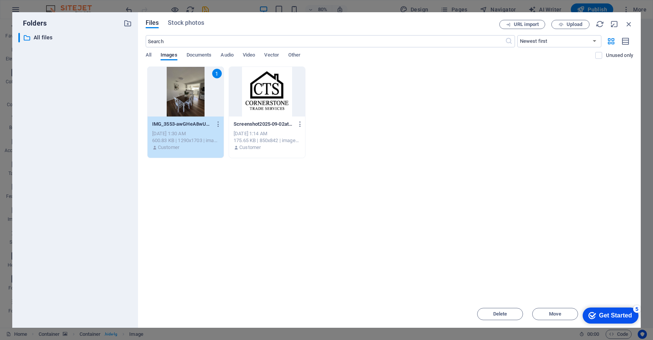
click at [607, 314] on div "Get Started" at bounding box center [615, 315] width 33 height 7
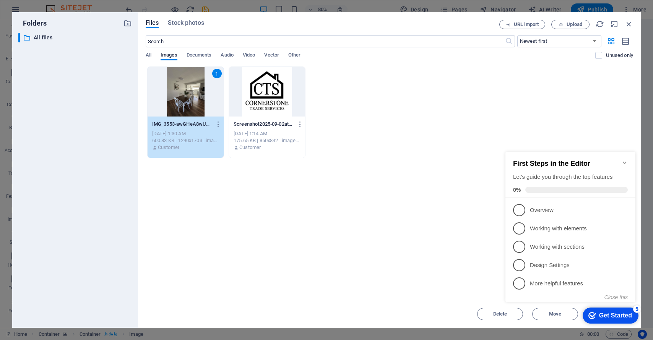
click at [625, 162] on icon "Minimize checklist" at bounding box center [624, 163] width 6 height 6
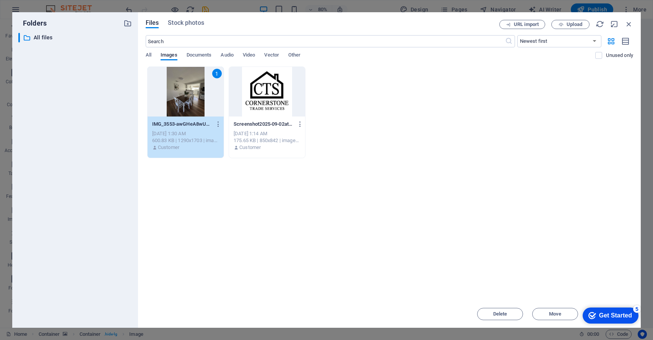
click at [190, 92] on div "1" at bounding box center [185, 92] width 76 height 50
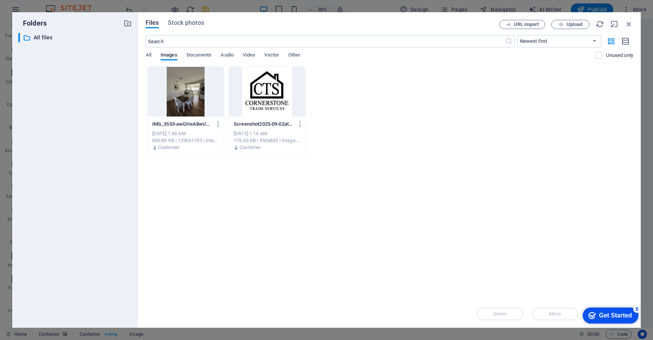
click at [190, 92] on div at bounding box center [185, 92] width 76 height 50
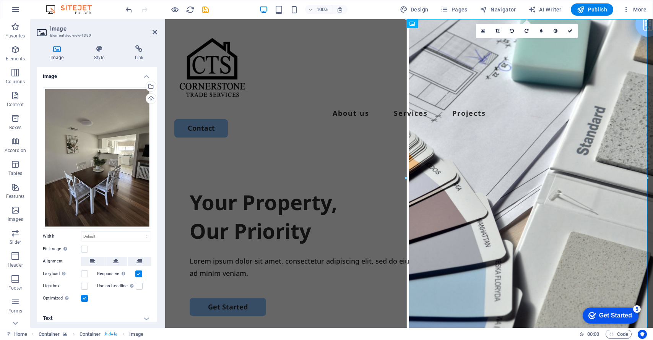
click at [123, 12] on div "100% Design Pages Navigator AI Writer Publish More" at bounding box center [326, 9] width 652 height 18
click at [126, 9] on icon "undo" at bounding box center [129, 9] width 9 height 9
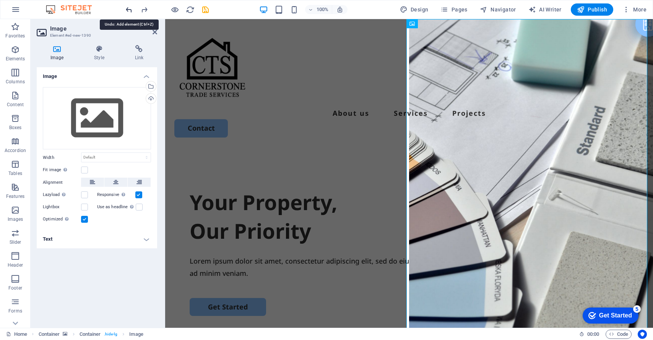
click at [128, 10] on icon "undo" at bounding box center [129, 9] width 9 height 9
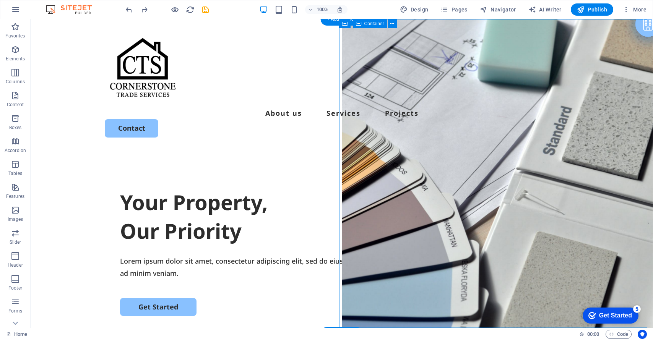
select select "vh"
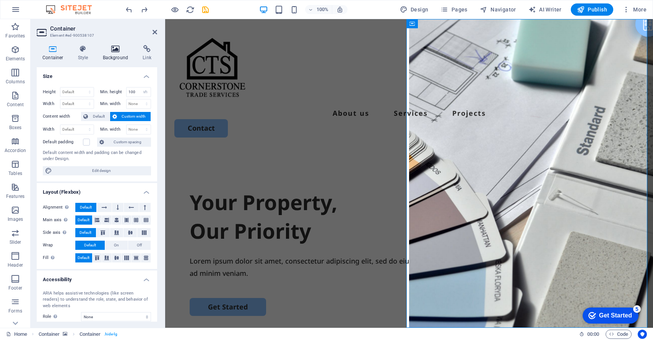
click at [123, 57] on h4 "Background" at bounding box center [117, 53] width 40 height 16
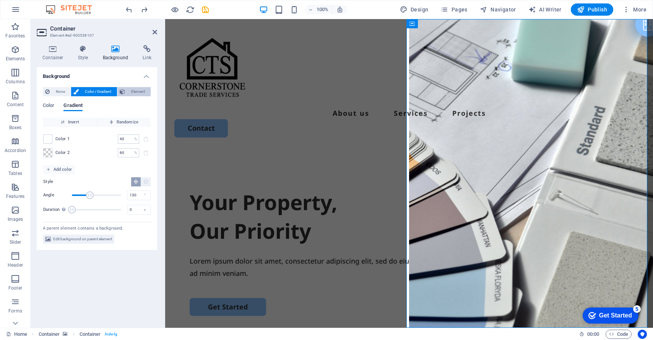
click at [131, 96] on span "Element" at bounding box center [137, 91] width 21 height 9
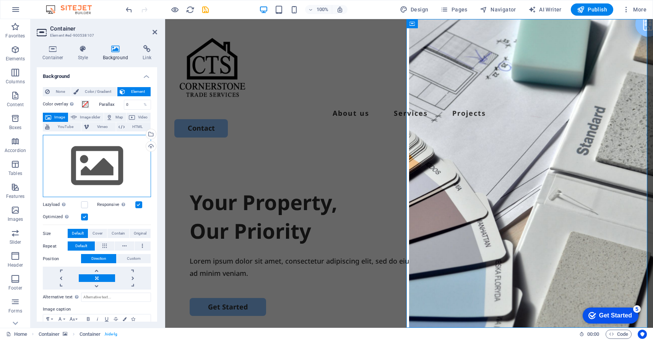
click at [116, 151] on div "Drag files here, click to choose files or select files from Files or our free s…" at bounding box center [97, 166] width 108 height 63
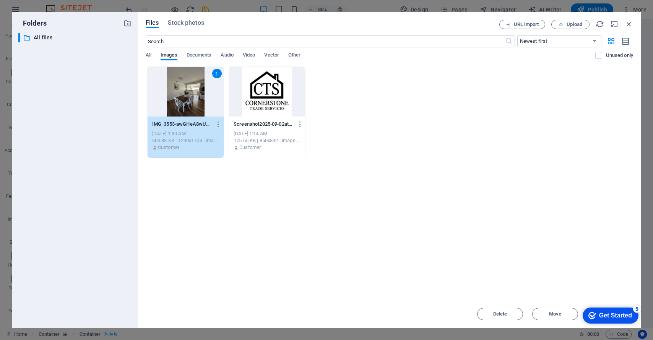
click at [176, 119] on div "IMG_3553-awGHeA8wUu-W4ROUHqh8zg.jpg IMG_3553-awGHeA8wUu-W4ROUHqh8zg.jpg" at bounding box center [185, 124] width 67 height 12
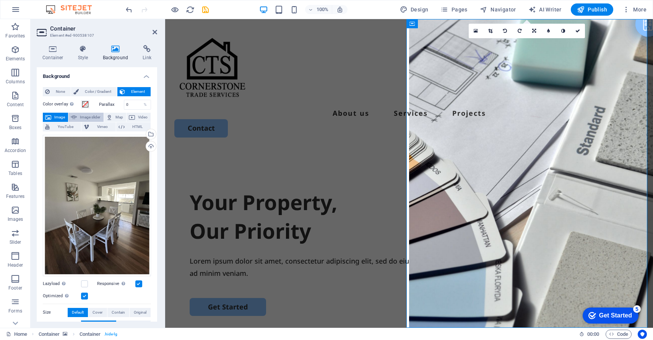
click at [83, 119] on span "Image slider" at bounding box center [90, 117] width 22 height 9
select select "ms"
select select "s"
select select "progressive"
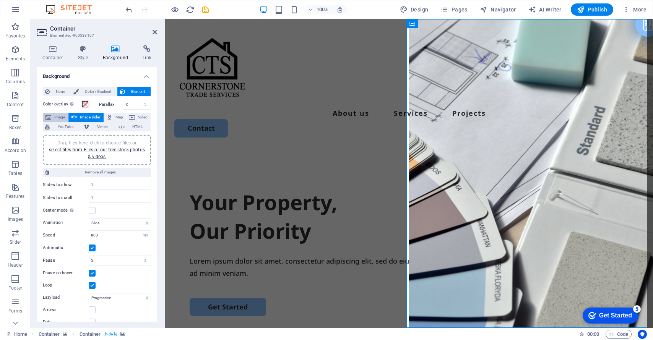
click at [58, 117] on span "Image" at bounding box center [59, 117] width 12 height 9
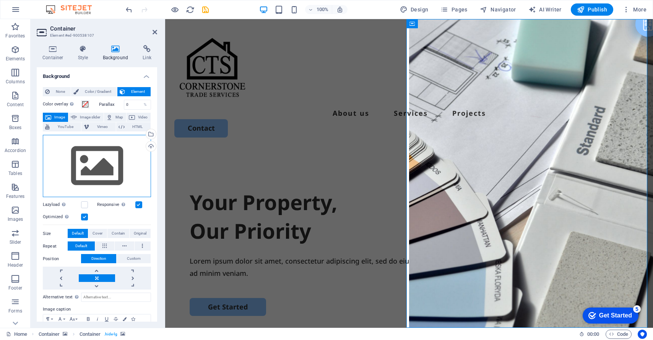
click at [105, 165] on div "Drag files here, click to choose files or select files from Files or our free s…" at bounding box center [97, 166] width 108 height 63
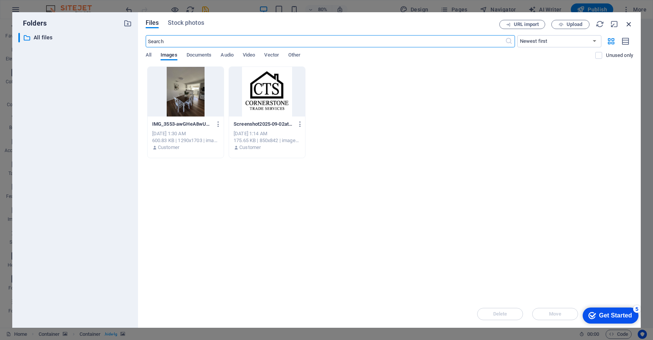
click at [627, 23] on icon "button" at bounding box center [628, 24] width 8 height 8
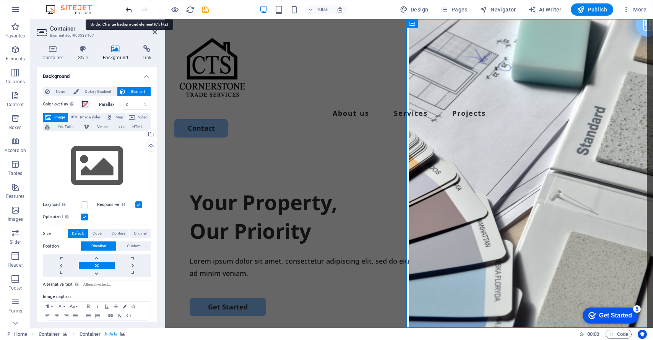
click at [128, 12] on icon "undo" at bounding box center [129, 9] width 9 height 9
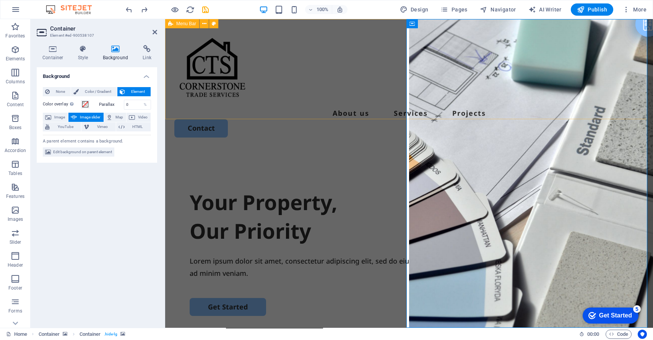
click at [245, 109] on div "About us Services Projects Contact" at bounding box center [409, 84] width 488 height 131
click at [244, 198] on div "Your Property, Our Priority Lorem ipsum dolor sit amet, consectetur adipiscing …" at bounding box center [409, 297] width 488 height 294
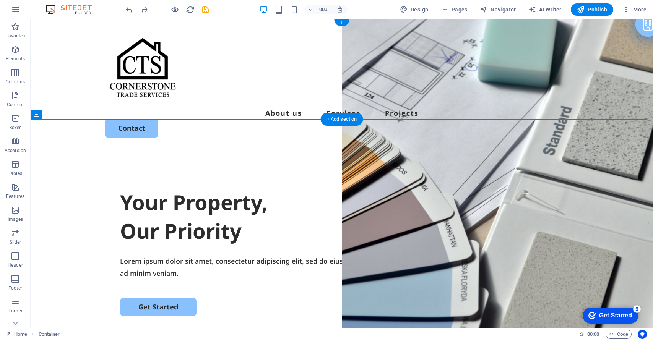
click at [344, 22] on div "+" at bounding box center [341, 22] width 15 height 7
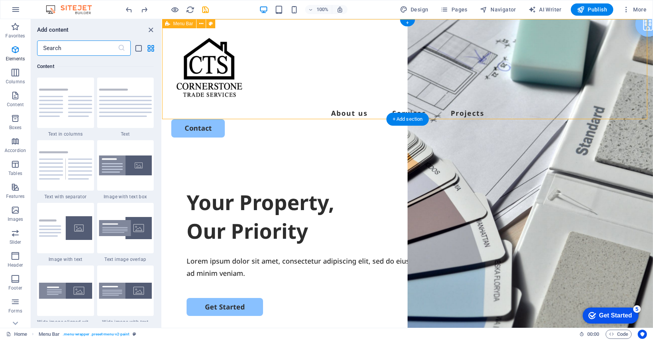
scroll to position [1337, 0]
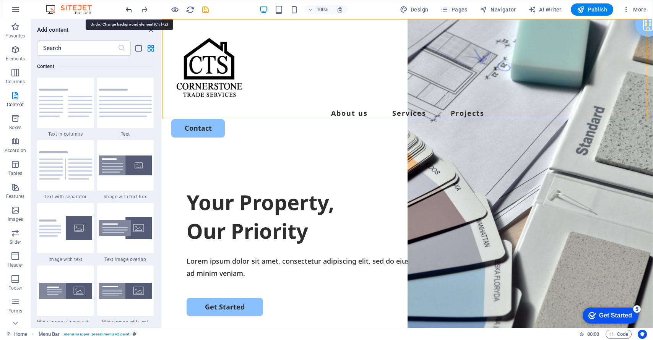
click at [127, 6] on icon "undo" at bounding box center [129, 9] width 9 height 9
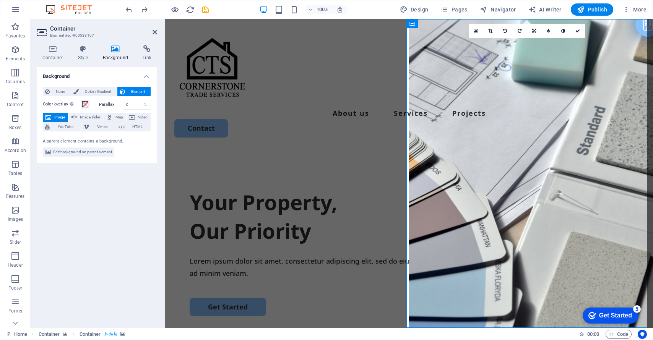
click at [65, 117] on span "Image" at bounding box center [59, 117] width 12 height 9
click at [74, 151] on span "Edit background on parent element" at bounding box center [82, 151] width 59 height 9
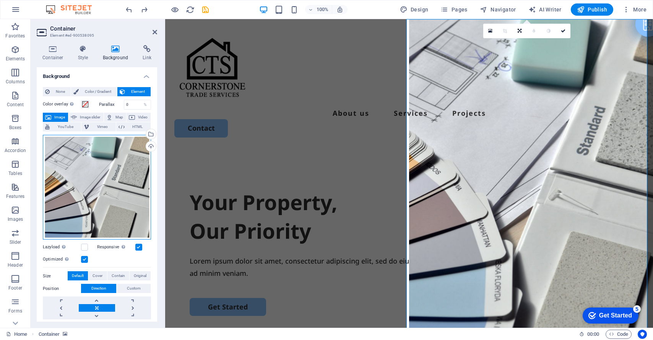
click at [95, 163] on div "Drag files here, click to choose files or select files from Files or our free s…" at bounding box center [97, 187] width 108 height 105
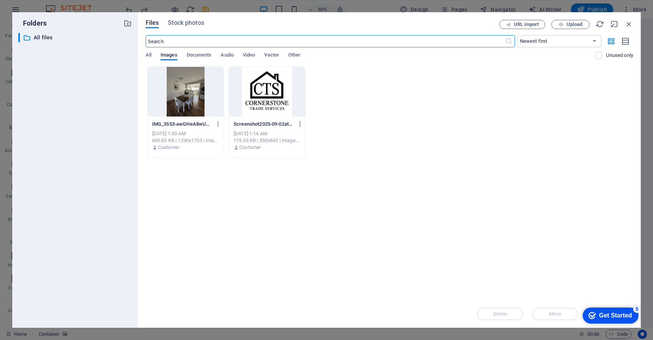
click at [169, 97] on div at bounding box center [185, 92] width 76 height 50
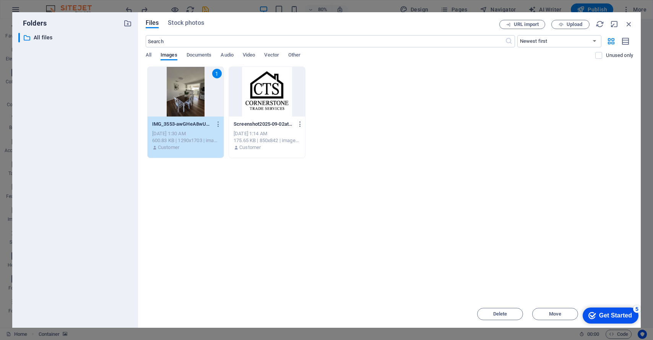
click at [169, 97] on div "1" at bounding box center [185, 92] width 76 height 50
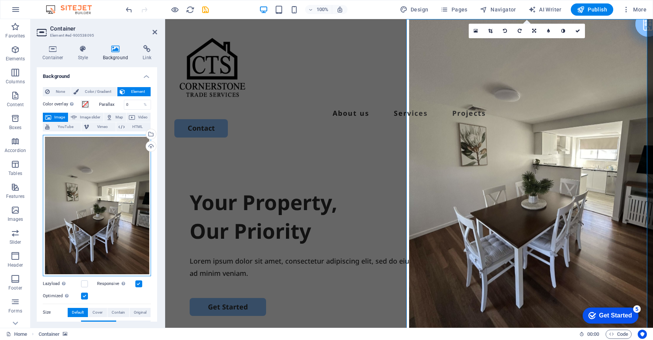
click at [118, 216] on div "Drag files here, click to choose files or select files from Files or our free s…" at bounding box center [97, 205] width 108 height 141
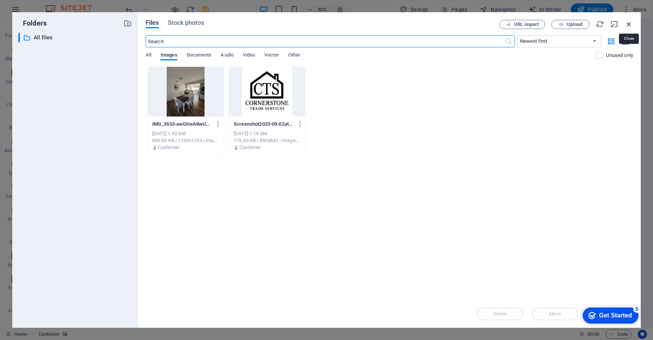
click at [626, 23] on icon "button" at bounding box center [628, 24] width 8 height 8
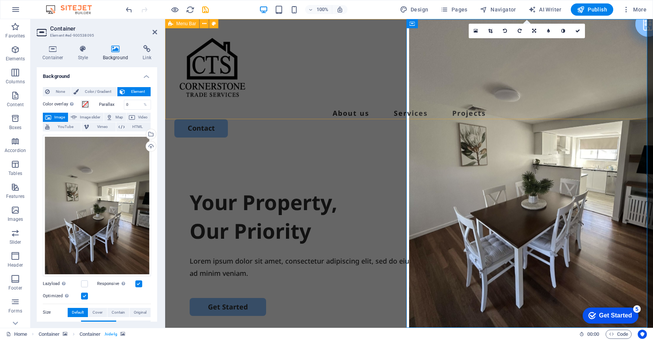
click at [275, 98] on div "About us Services Projects Contact" at bounding box center [409, 84] width 488 height 131
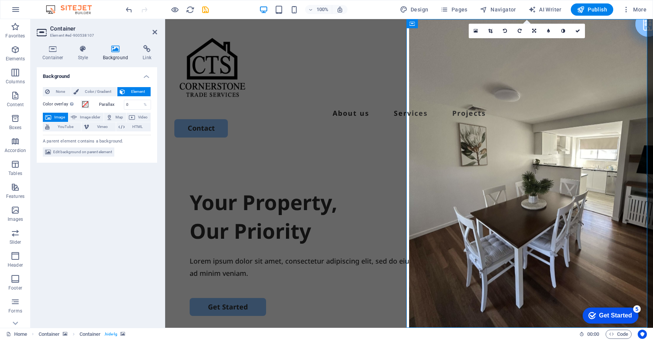
click at [122, 94] on icon at bounding box center [122, 91] width 5 height 9
click at [144, 91] on span "Element" at bounding box center [137, 91] width 21 height 9
click at [84, 106] on span at bounding box center [85, 104] width 6 height 6
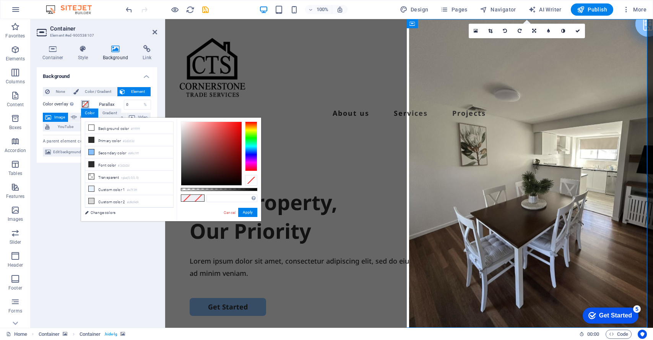
click at [84, 106] on span at bounding box center [85, 104] width 6 height 6
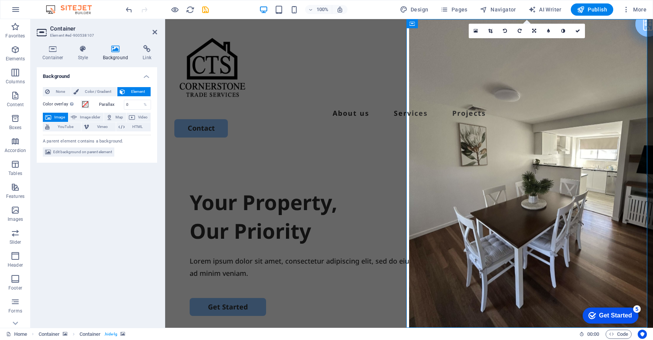
click at [62, 115] on span "Image" at bounding box center [59, 117] width 12 height 9
click at [75, 156] on span "Edit background on parent element" at bounding box center [82, 151] width 59 height 9
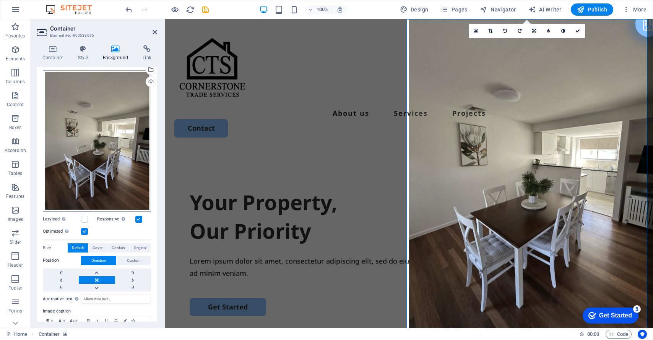
scroll to position [66, 0]
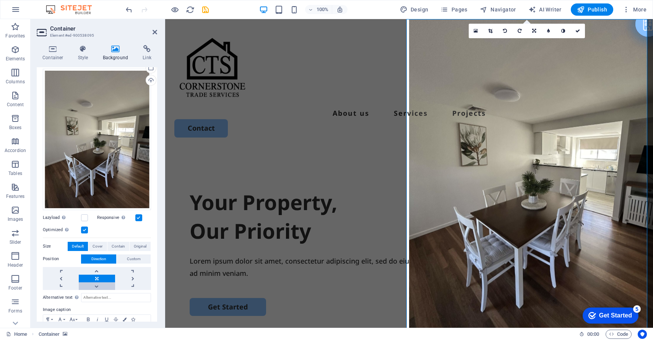
click at [96, 282] on link at bounding box center [97, 286] width 36 height 8
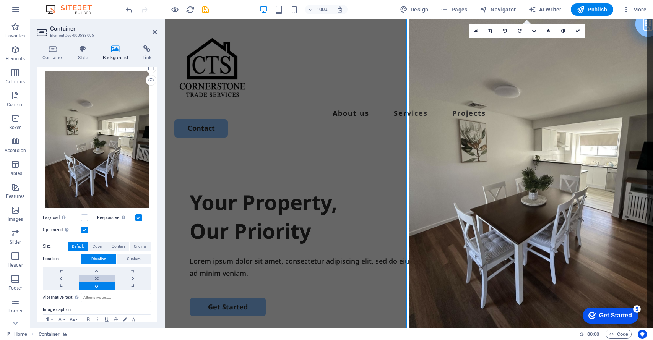
click at [99, 275] on link at bounding box center [97, 279] width 36 height 8
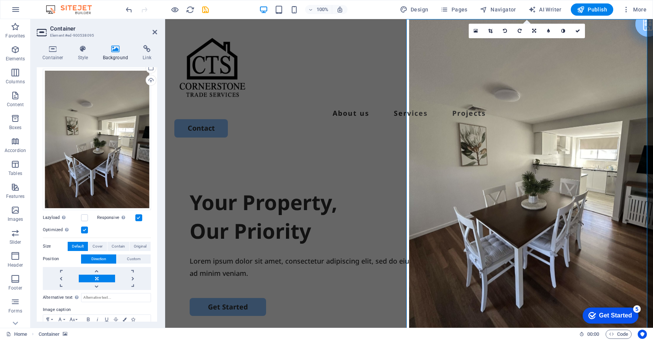
click at [99, 275] on link at bounding box center [97, 279] width 36 height 8
click at [118, 256] on button "Custom" at bounding box center [134, 258] width 34 height 9
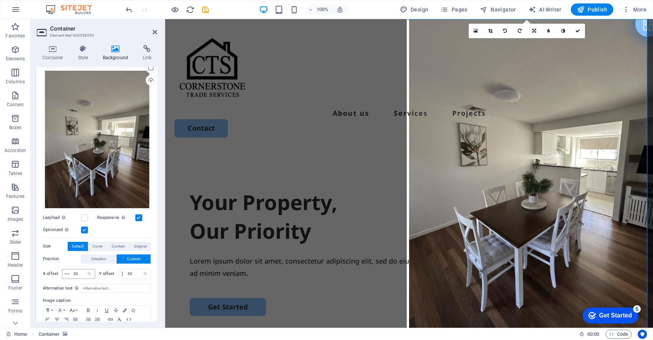
click at [68, 272] on icon at bounding box center [67, 274] width 5 height 5
click at [86, 271] on select "px rem % vh vw" at bounding box center [89, 273] width 11 height 9
click at [84, 269] on select "px rem % vh vw" at bounding box center [89, 273] width 11 height 9
click at [95, 245] on span "Cover" at bounding box center [97, 246] width 10 height 9
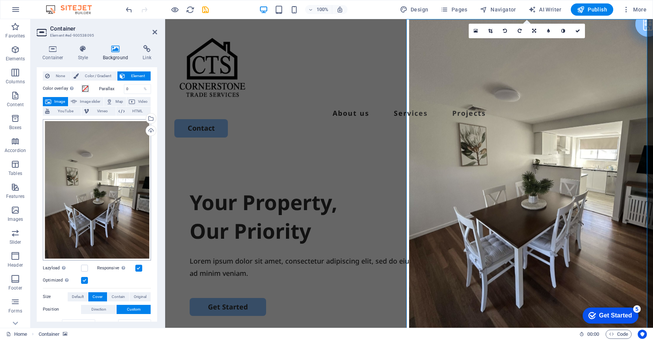
scroll to position [0, 0]
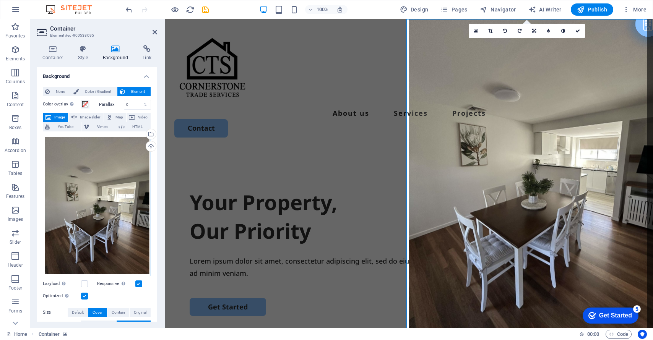
click at [118, 250] on div "Drag files here, click to choose files or select files from Files or our free s…" at bounding box center [97, 205] width 108 height 141
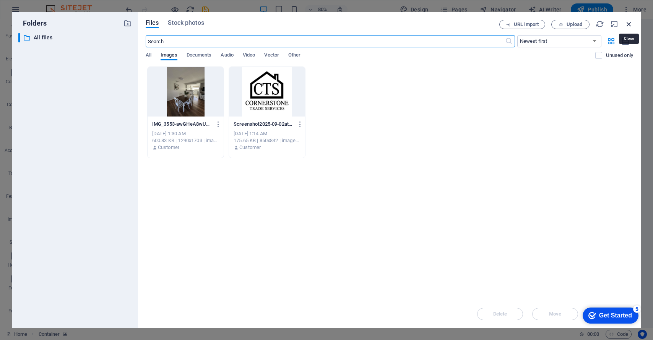
click at [629, 24] on icon "button" at bounding box center [628, 24] width 8 height 8
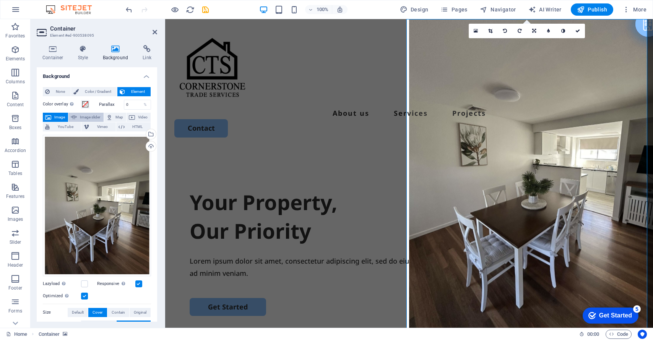
click at [77, 118] on button "Image slider" at bounding box center [85, 117] width 35 height 9
select select "ms"
select select "s"
select select "progressive"
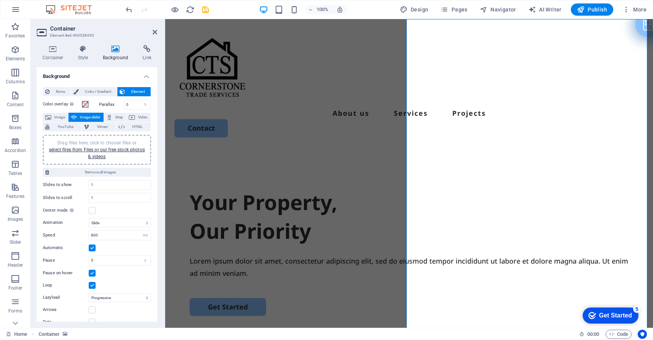
click at [77, 118] on button "Image slider" at bounding box center [85, 117] width 35 height 9
click at [53, 118] on span "Image" at bounding box center [59, 117] width 12 height 9
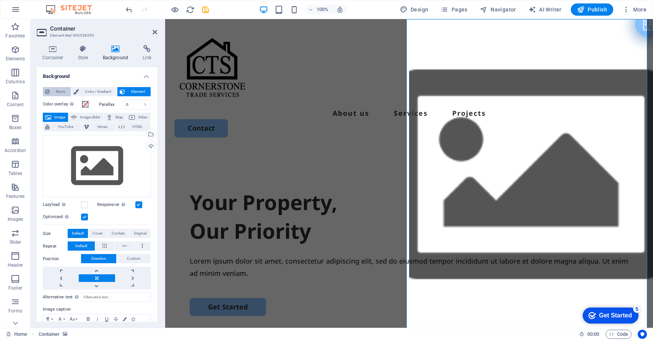
click at [56, 96] on span "None" at bounding box center [60, 91] width 16 height 9
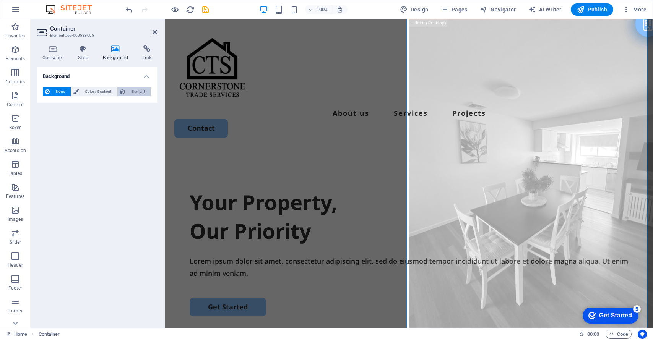
click at [140, 92] on span "Element" at bounding box center [137, 91] width 21 height 9
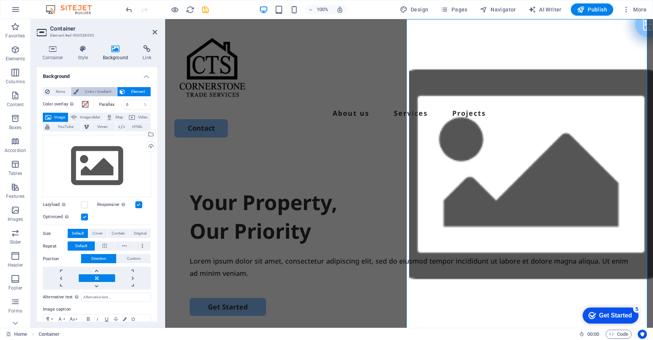
click at [98, 92] on span "Color / Gradient" at bounding box center [98, 91] width 34 height 9
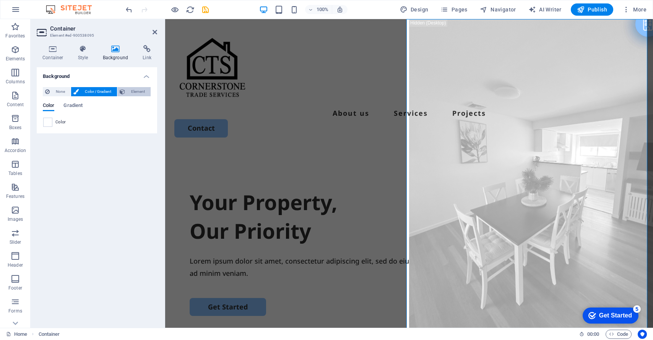
click at [139, 92] on span "Element" at bounding box center [137, 91] width 21 height 9
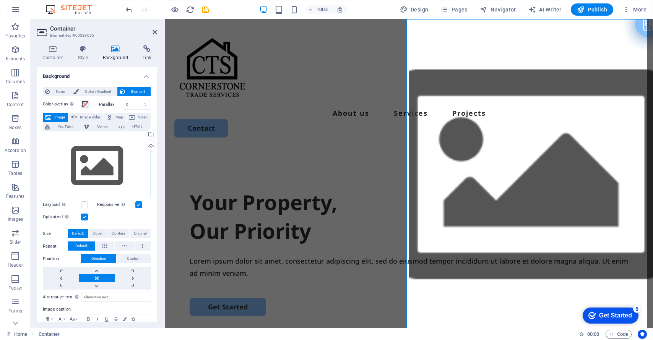
click at [125, 160] on div "Drag files here, click to choose files or select files from Files or our free s…" at bounding box center [97, 166] width 108 height 63
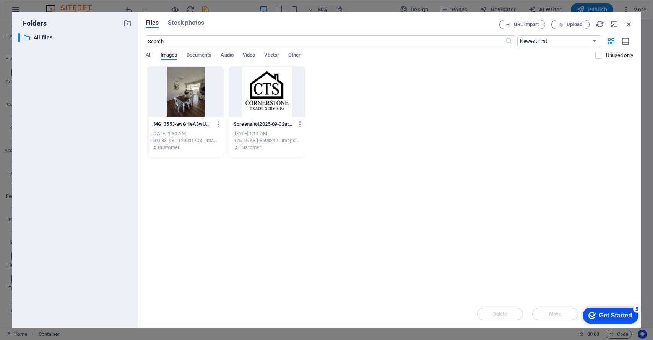
click at [181, 113] on div at bounding box center [185, 92] width 76 height 50
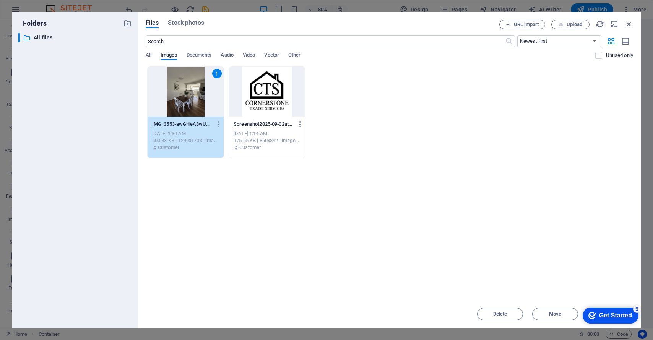
click at [175, 101] on div "1" at bounding box center [185, 92] width 76 height 50
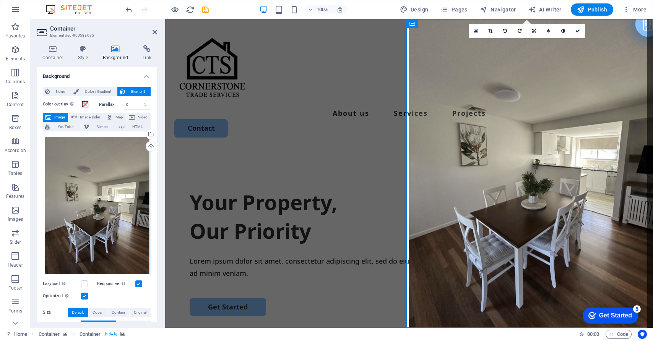
click at [66, 190] on div "Drag files here, click to choose files or select files from Files or our free s…" at bounding box center [97, 205] width 108 height 141
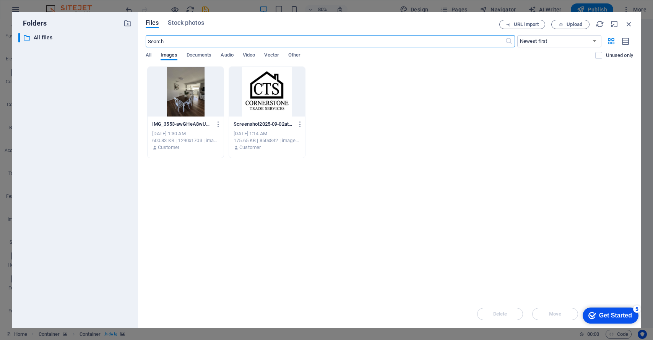
click at [624, 25] on div "URL import Upload" at bounding box center [566, 24] width 134 height 9
click at [626, 25] on icon "button" at bounding box center [628, 24] width 8 height 8
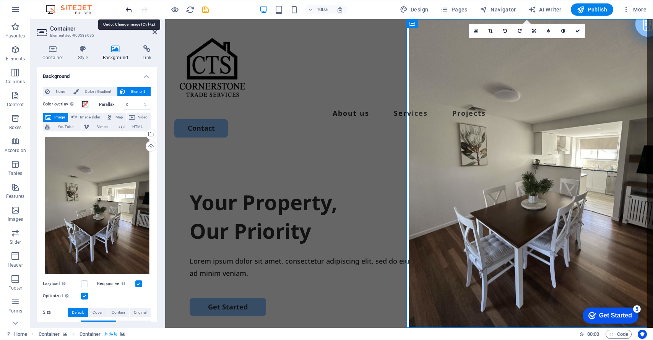
click at [131, 10] on icon "undo" at bounding box center [129, 9] width 9 height 9
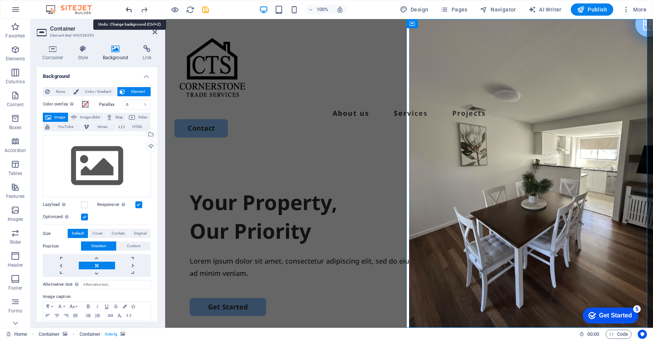
click at [131, 10] on icon "undo" at bounding box center [129, 9] width 9 height 9
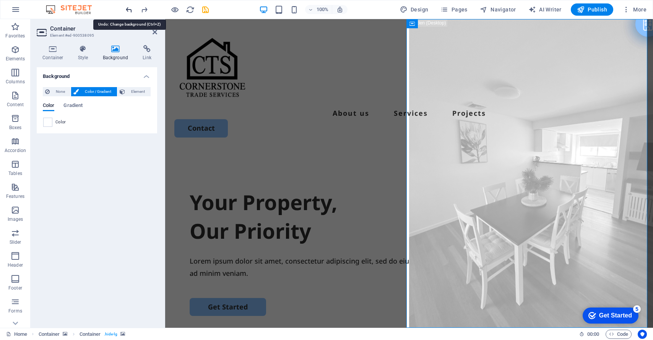
click at [131, 10] on icon "undo" at bounding box center [129, 9] width 9 height 9
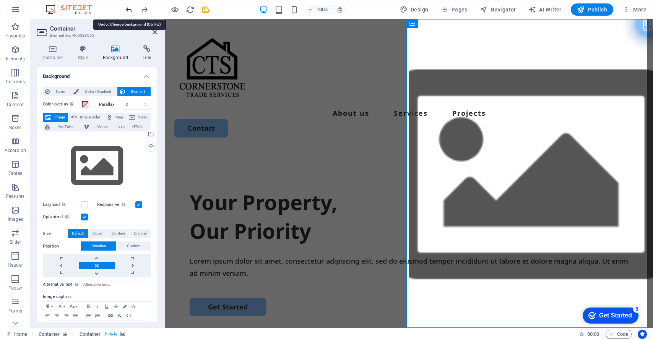
click at [131, 10] on icon "undo" at bounding box center [129, 9] width 9 height 9
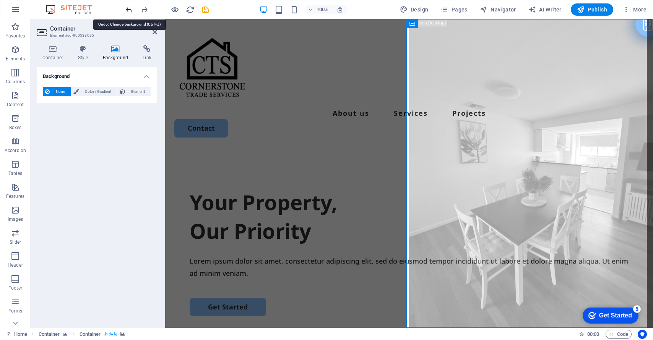
click at [131, 10] on icon "undo" at bounding box center [129, 9] width 9 height 9
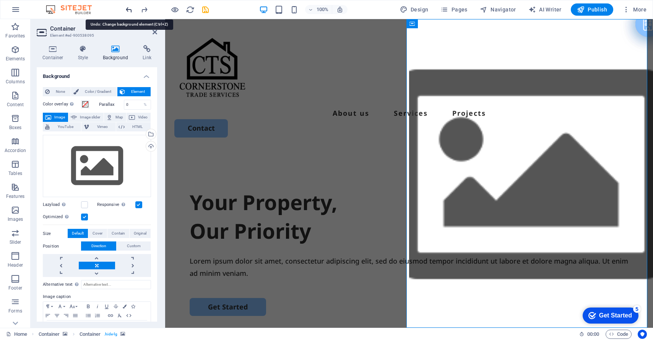
click at [131, 10] on icon "undo" at bounding box center [129, 9] width 9 height 9
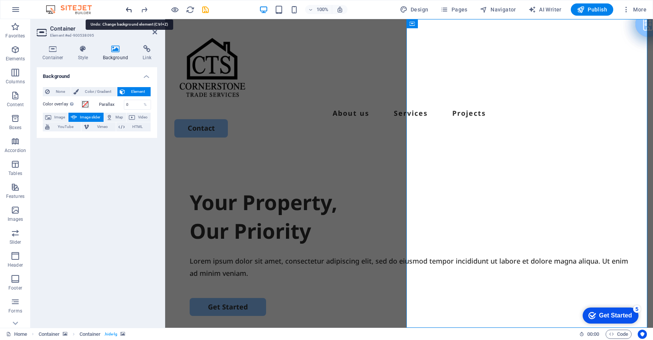
click at [131, 10] on icon "undo" at bounding box center [129, 9] width 9 height 9
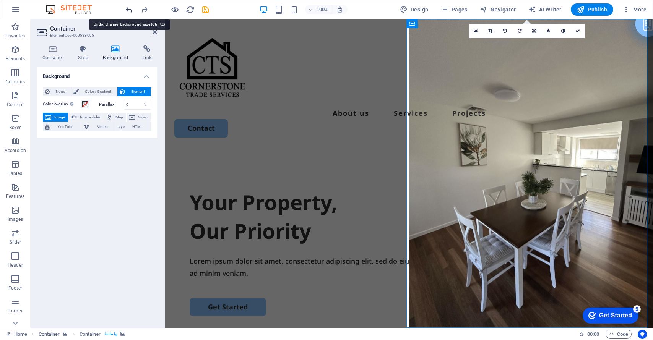
click at [131, 10] on icon "undo" at bounding box center [129, 9] width 9 height 9
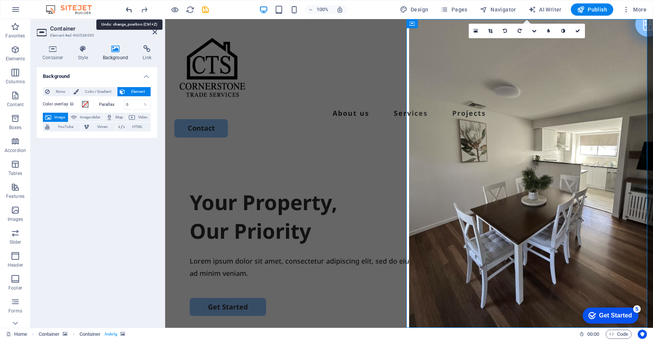
click at [131, 10] on icon "undo" at bounding box center [129, 9] width 9 height 9
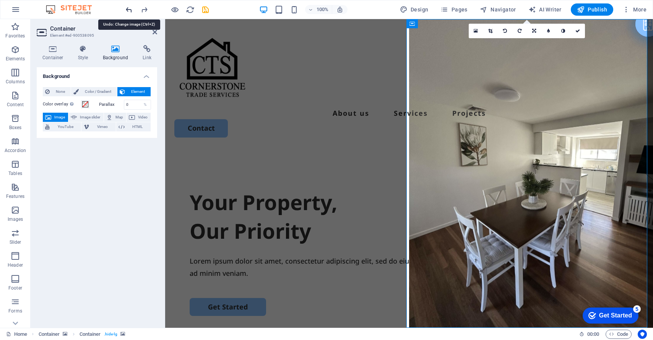
click at [131, 10] on icon "undo" at bounding box center [129, 9] width 9 height 9
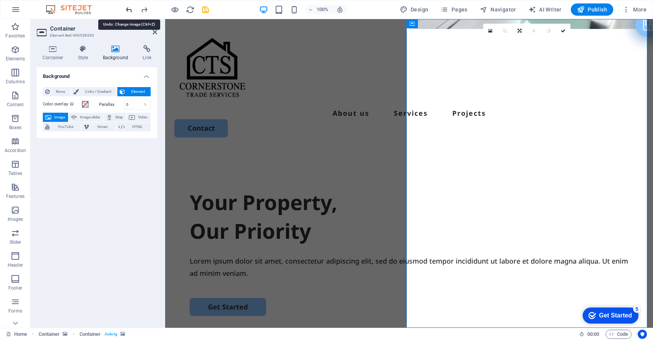
click at [131, 10] on icon "undo" at bounding box center [129, 9] width 9 height 9
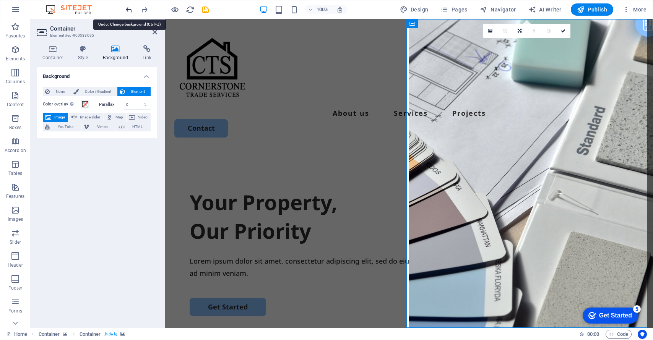
click at [131, 10] on icon "undo" at bounding box center [129, 9] width 9 height 9
click at [83, 105] on span at bounding box center [85, 104] width 6 height 6
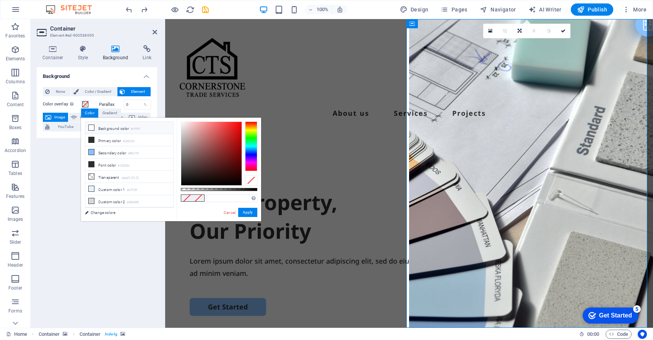
click at [107, 127] on li "Background color #ffffff" at bounding box center [129, 128] width 88 height 12
type input "#ffffff"
click at [128, 11] on icon "undo" at bounding box center [129, 9] width 9 height 9
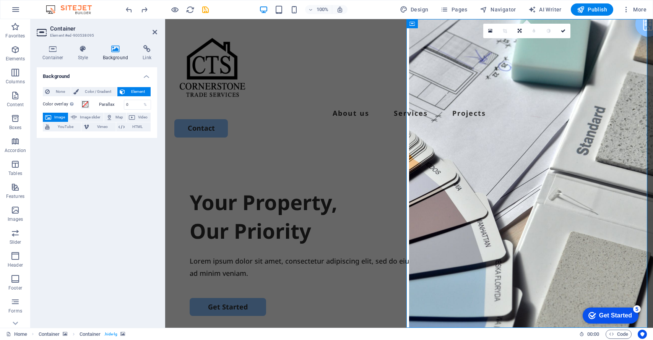
click at [125, 178] on div "Background None Color / Gradient Element Stretch background to full-width Color…" at bounding box center [97, 194] width 120 height 254
click at [228, 150] on div "Your Property, Our Priority Lorem ipsum dolor sit amet, consectetur adipiscing …" at bounding box center [409, 297] width 488 height 294
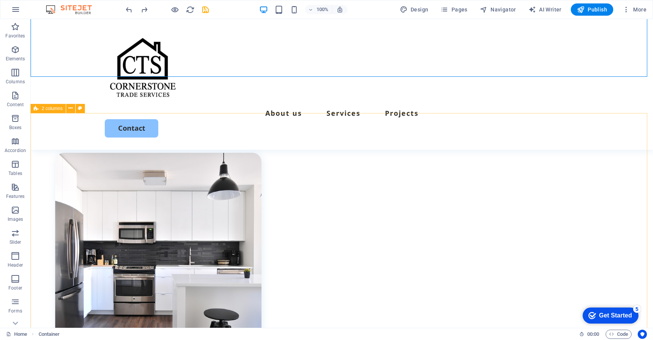
scroll to position [237, 0]
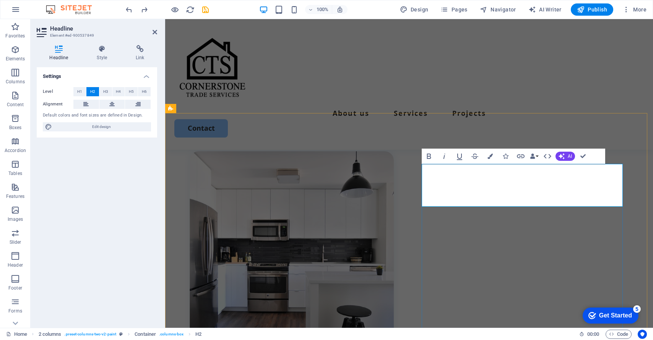
drag, startPoint x: 589, startPoint y: 178, endPoint x: 522, endPoint y: 174, distance: 67.4
click at [586, 114] on div "About us Services Projects Contact" at bounding box center [409, 84] width 488 height 131
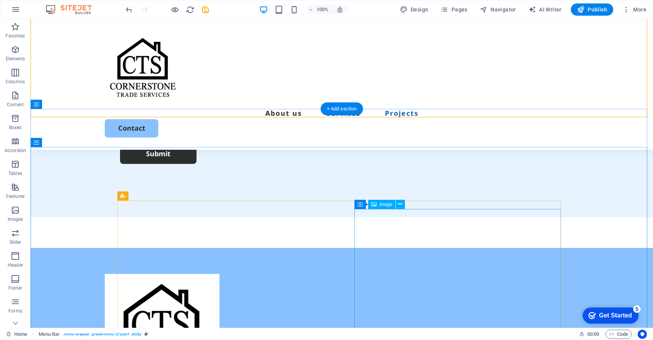
scroll to position [2261, 0]
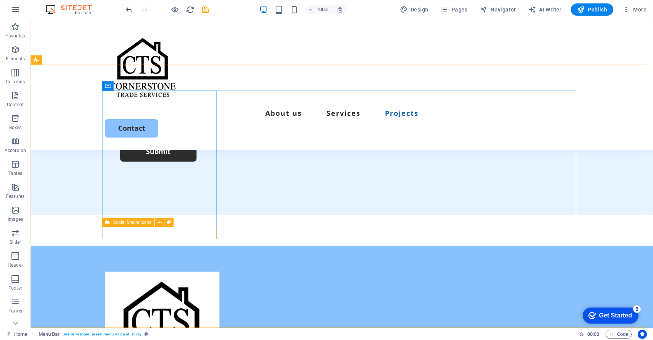
click at [147, 222] on span "Social Media Icons" at bounding box center [132, 222] width 39 height 5
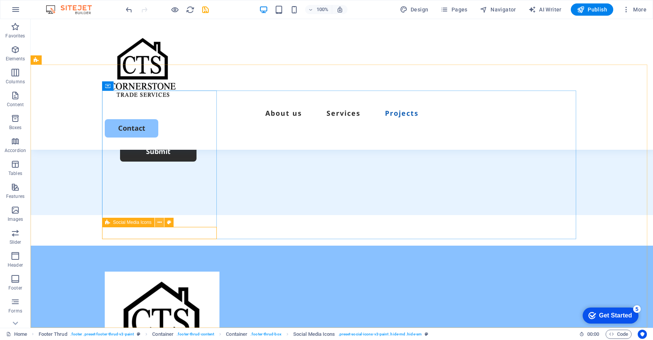
click at [159, 223] on icon at bounding box center [159, 223] width 4 height 8
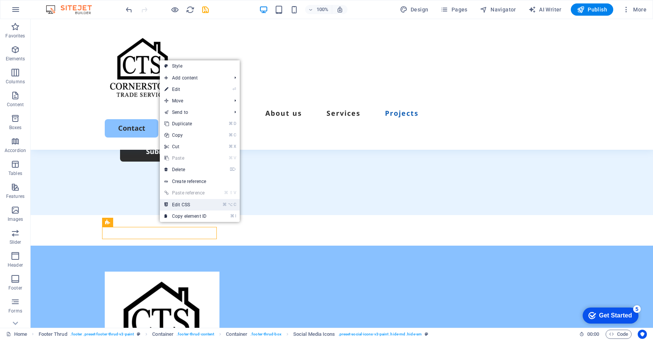
click at [200, 199] on link "⌘ ⌥ C Edit CSS" at bounding box center [185, 204] width 51 height 11
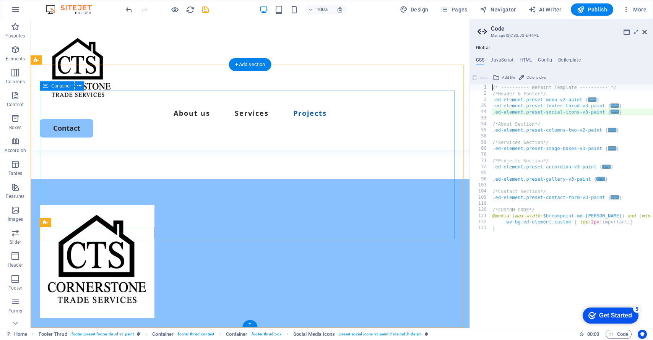
scroll to position [2153, 0]
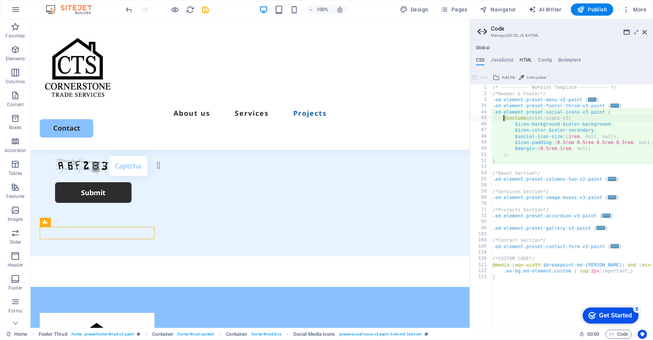
click at [528, 62] on h4 "HTML" at bounding box center [525, 61] width 13 height 8
type textarea "<a href="#main-content" class="wv-link-content button">Skip to main content</a>"
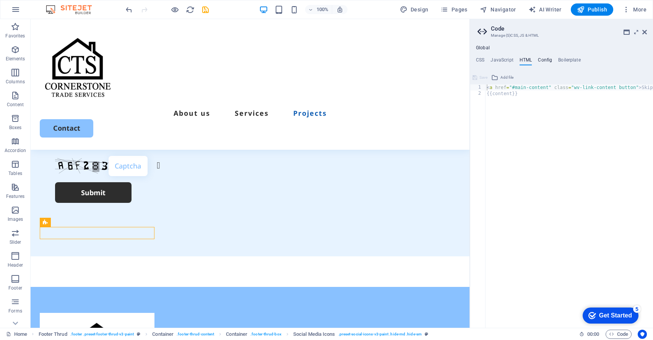
click at [551, 60] on h4 "Config" at bounding box center [545, 61] width 14 height 8
type textarea "$fz-h5-all: (20px, 17px, 15px);"
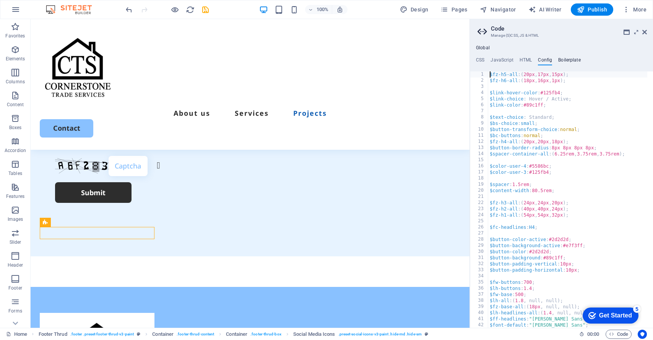
click at [573, 62] on h4 "Boilerplate" at bounding box center [569, 61] width 23 height 8
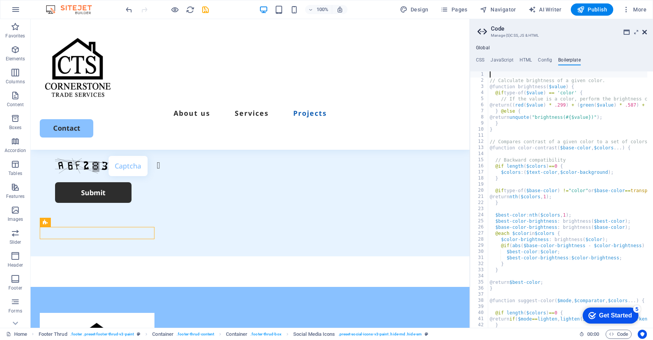
click at [642, 32] on icon at bounding box center [644, 32] width 5 height 6
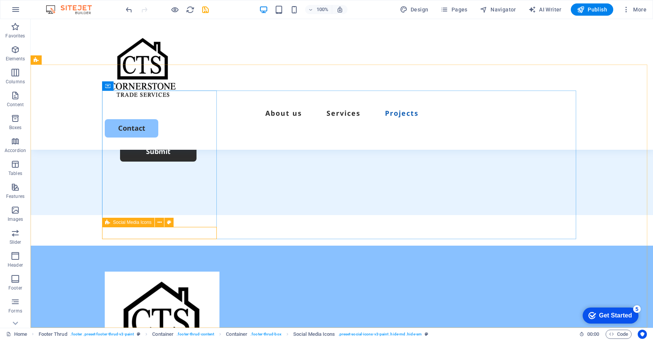
click at [114, 224] on span "Social Media Icons" at bounding box center [132, 222] width 39 height 5
click at [160, 222] on icon at bounding box center [159, 223] width 4 height 8
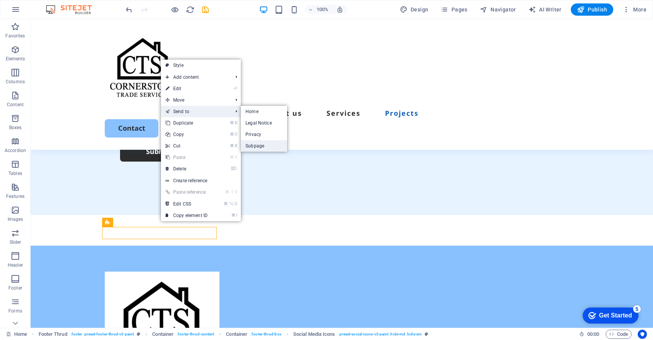
click at [254, 144] on link "Subpage" at bounding box center [264, 145] width 46 height 11
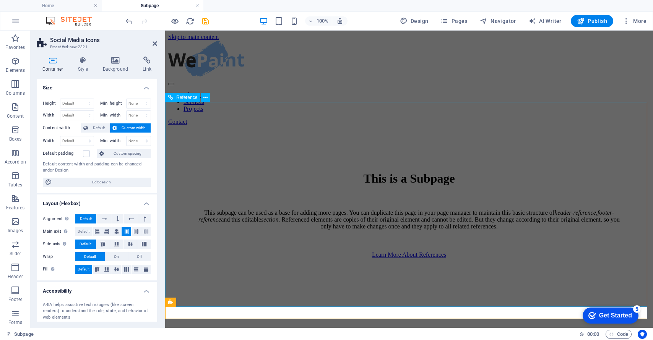
scroll to position [187, 0]
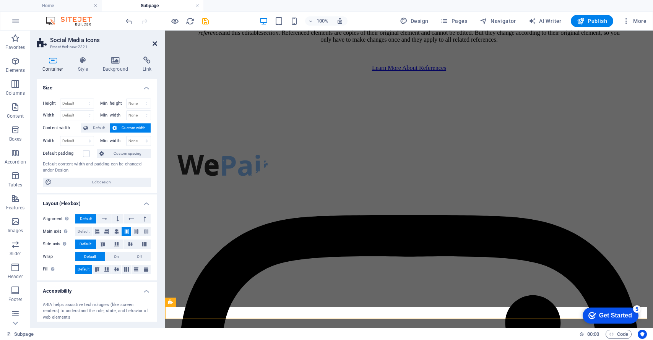
click at [152, 42] on icon at bounding box center [154, 44] width 5 height 6
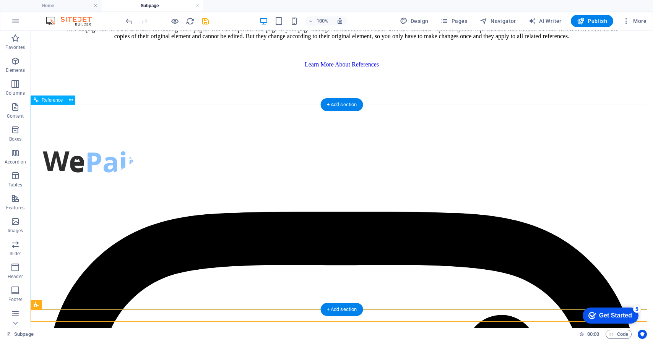
scroll to position [182, 0]
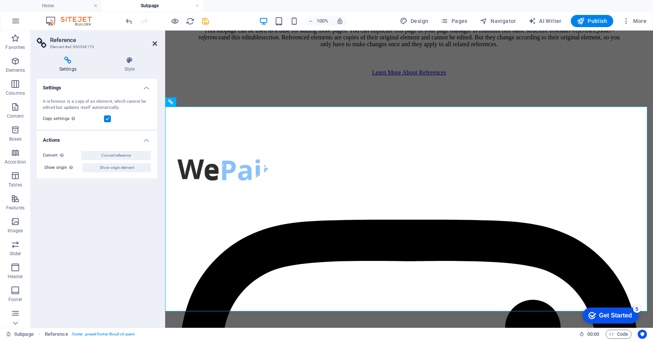
click at [154, 43] on icon at bounding box center [154, 44] width 5 height 6
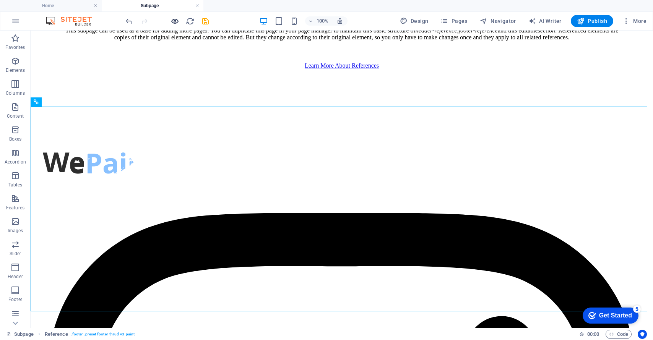
click at [173, 24] on icon "button" at bounding box center [174, 21] width 9 height 9
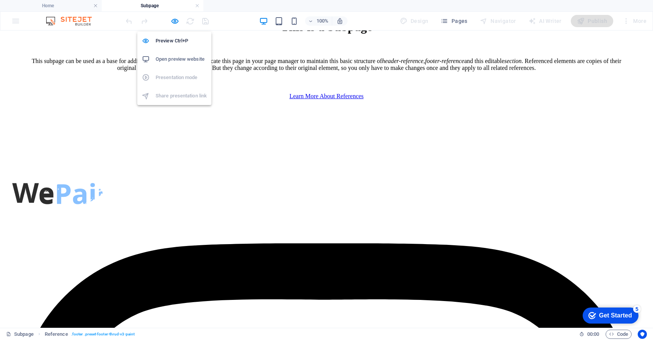
click at [175, 62] on h6 "Open preview website" at bounding box center [181, 59] width 51 height 9
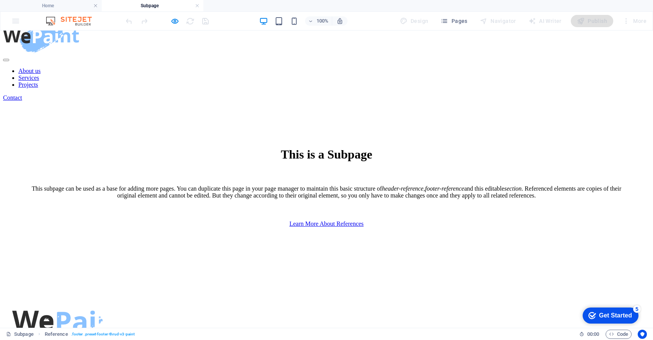
scroll to position [0, 0]
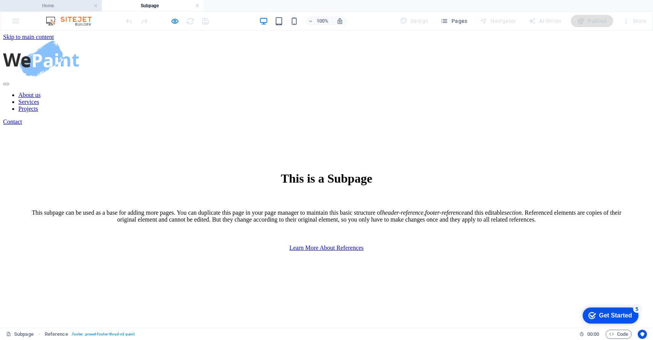
click at [69, 3] on h4 "Home" at bounding box center [51, 6] width 102 height 8
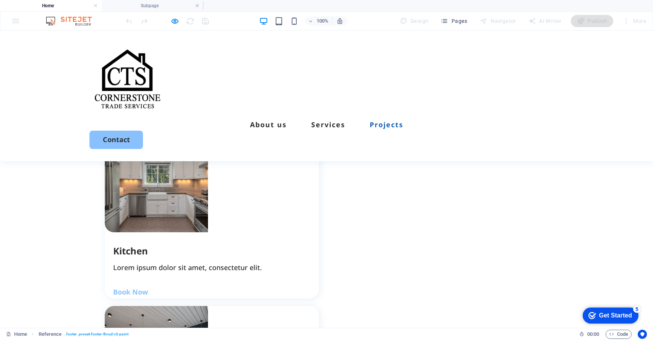
scroll to position [992, 0]
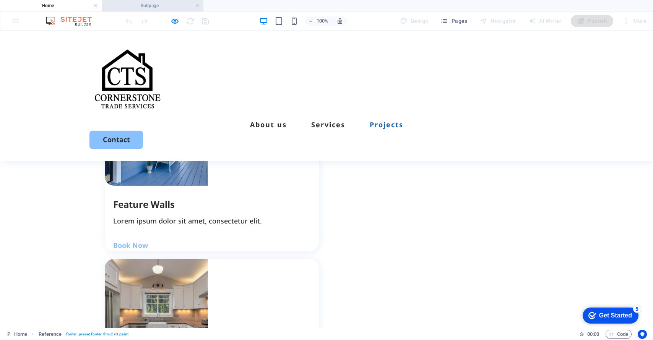
click at [194, 9] on h4 "Subpage" at bounding box center [153, 6] width 102 height 8
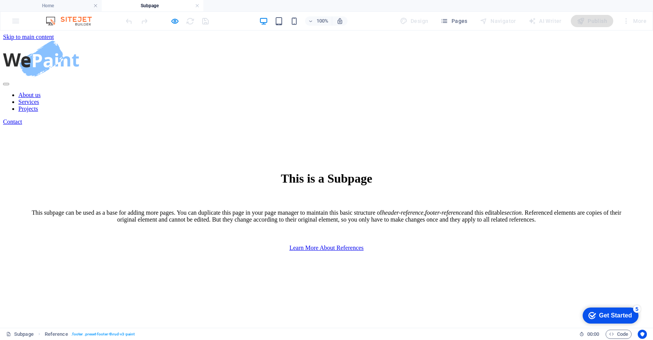
click at [195, 9] on h4 "Subpage" at bounding box center [153, 6] width 102 height 8
click at [196, 6] on link at bounding box center [197, 5] width 5 height 7
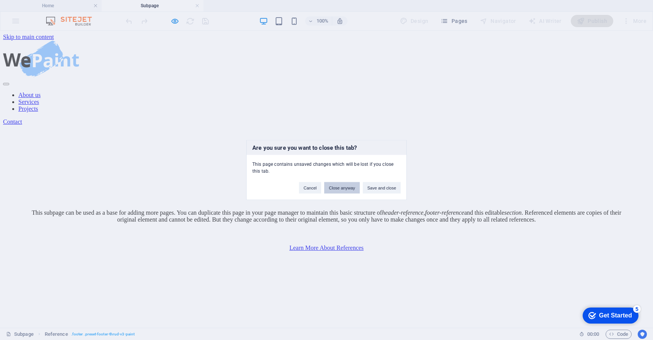
click at [334, 187] on button "Close anyway" at bounding box center [341, 187] width 35 height 11
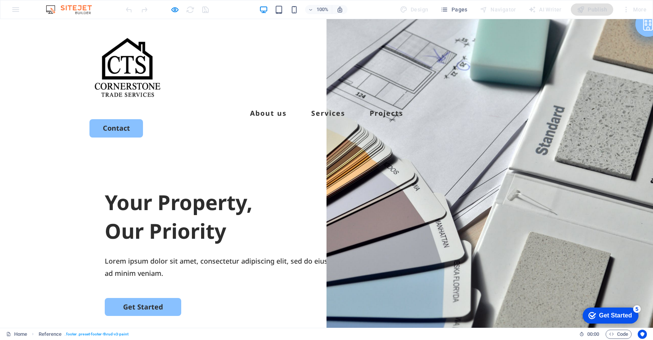
click at [603, 41] on div "About us Services Projects Contact" at bounding box center [326, 84] width 653 height 131
click at [644, 6] on div "More" at bounding box center [634, 9] width 30 height 12
click at [122, 6] on div "100% Design Pages Navigator AI Writer Publish More" at bounding box center [326, 9] width 652 height 18
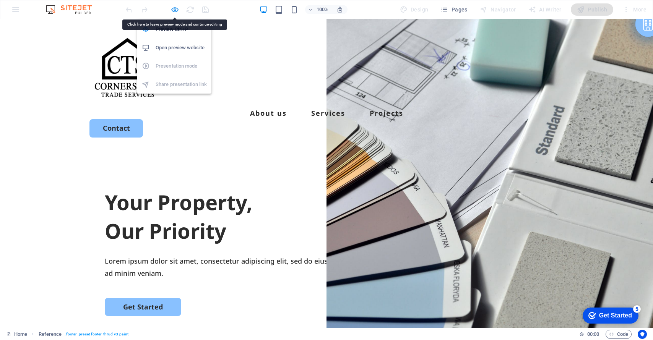
click at [172, 11] on icon "button" at bounding box center [174, 9] width 9 height 9
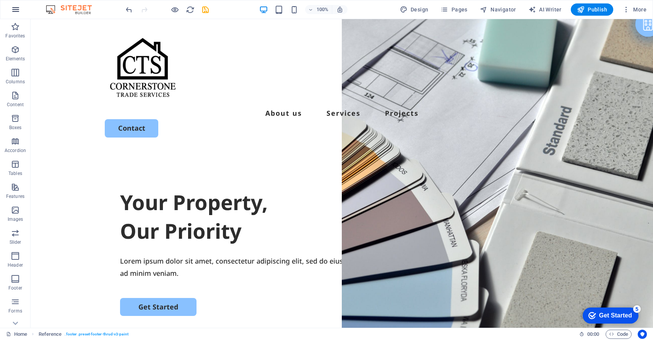
click at [21, 10] on button "button" at bounding box center [15, 9] width 18 height 18
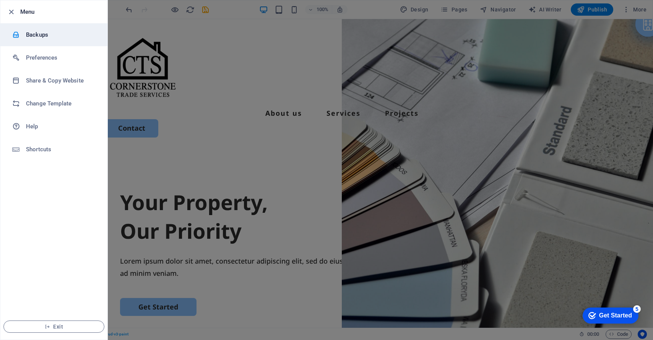
click at [47, 34] on h6 "Backups" at bounding box center [61, 34] width 71 height 9
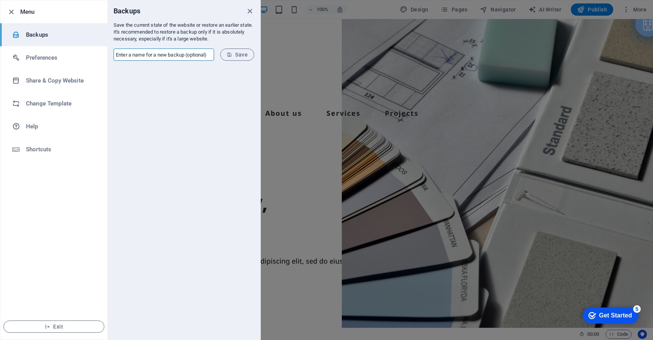
click at [185, 56] on input "text" at bounding box center [163, 55] width 100 height 12
type input "S edit 1"
click at [243, 52] on span "Save" at bounding box center [237, 55] width 21 height 6
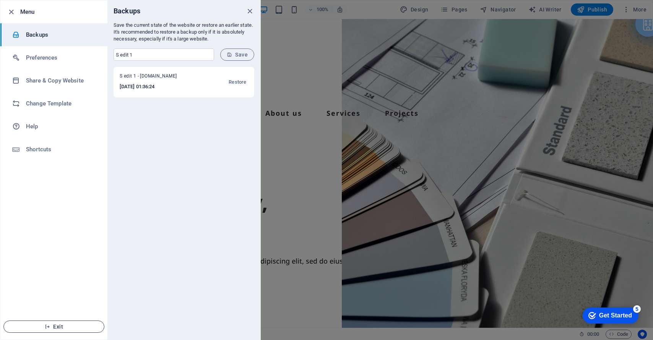
click at [61, 324] on span "Exit" at bounding box center [54, 327] width 88 height 6
click at [251, 8] on icon "close" at bounding box center [249, 11] width 9 height 9
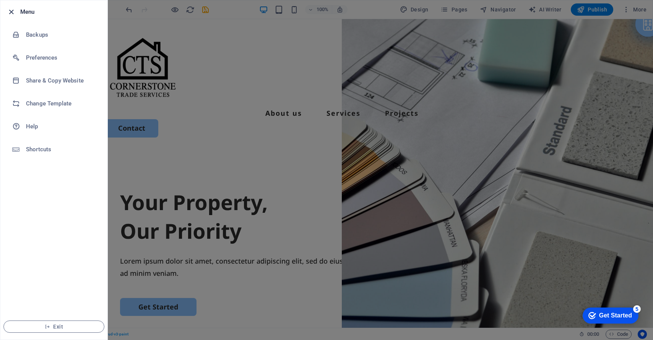
click at [11, 10] on icon "button" at bounding box center [11, 12] width 9 height 9
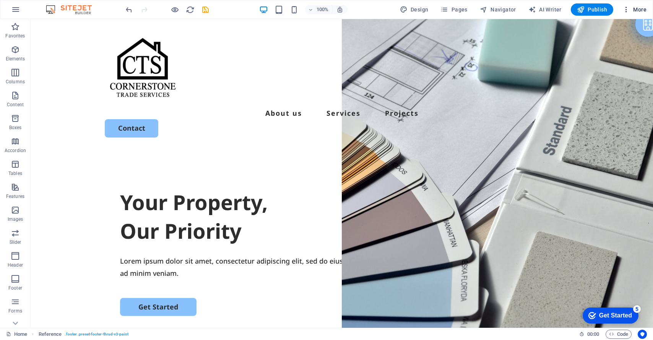
click at [637, 7] on span "More" at bounding box center [634, 10] width 24 height 8
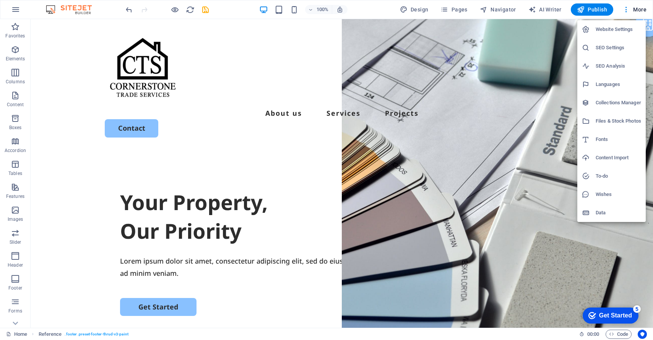
click at [624, 8] on div at bounding box center [326, 170] width 653 height 340
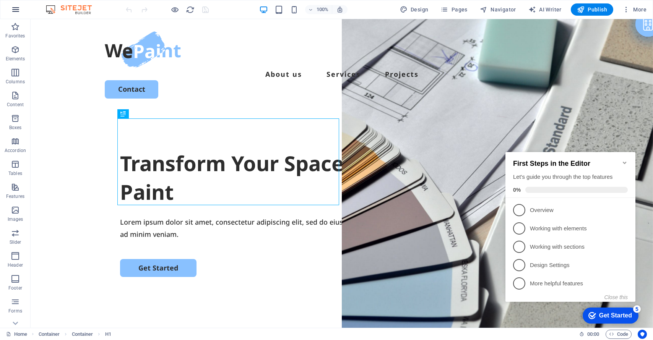
click at [15, 13] on icon "button" at bounding box center [15, 9] width 9 height 9
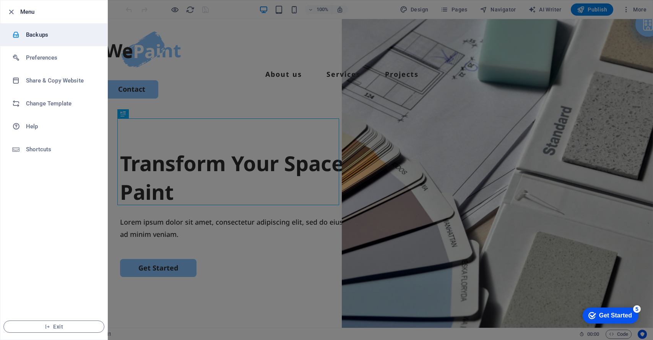
click at [34, 31] on h6 "Backups" at bounding box center [61, 34] width 71 height 9
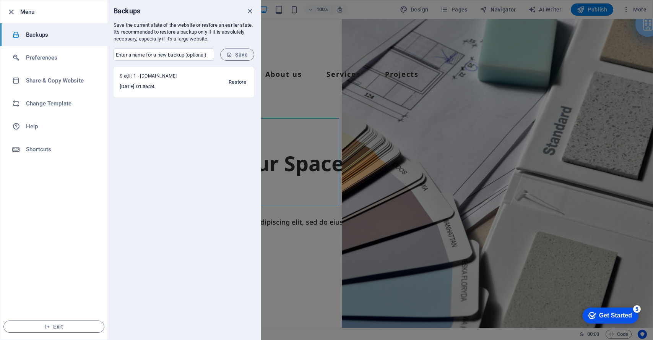
click at [229, 81] on span "Restore" at bounding box center [237, 82] width 18 height 9
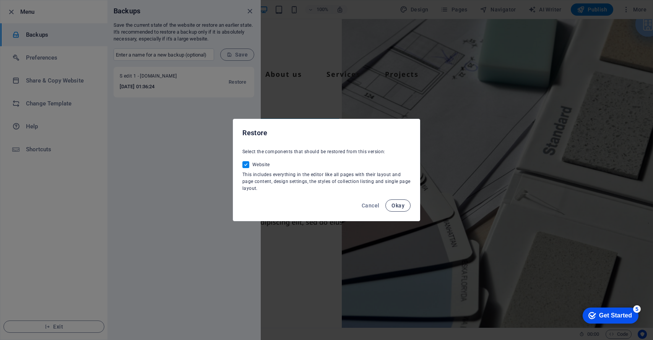
click at [395, 203] on span "Okay" at bounding box center [397, 206] width 13 height 6
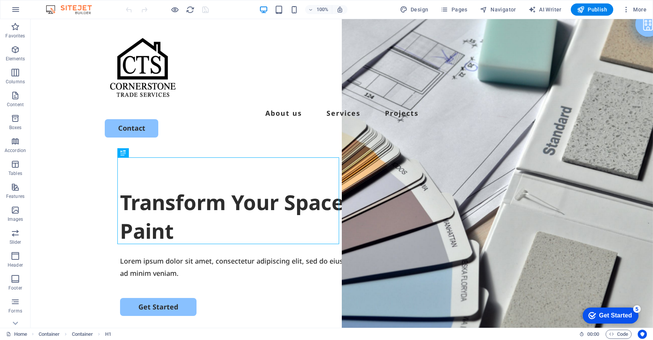
click at [9, 318] on button "Marketing" at bounding box center [15, 328] width 31 height 23
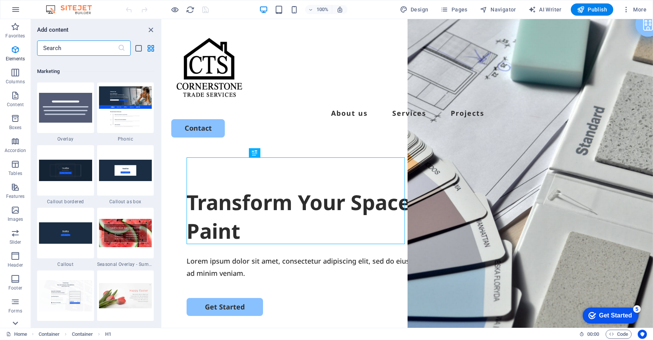
scroll to position [6224, 0]
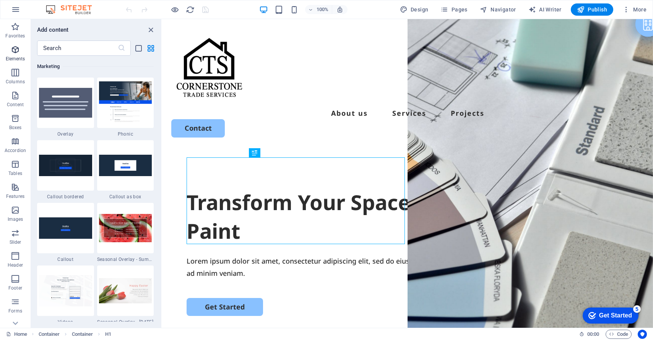
click at [20, 48] on span "Elements" at bounding box center [15, 54] width 31 height 18
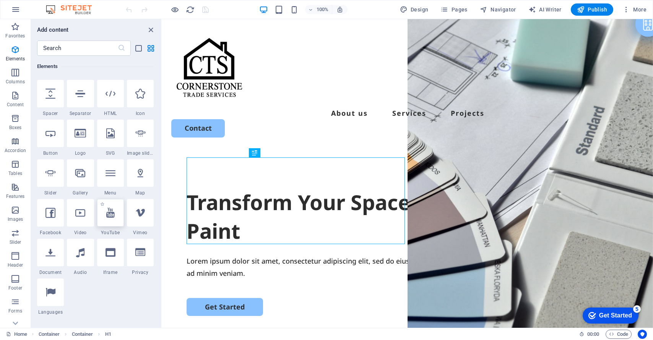
scroll to position [120, 0]
click at [57, 220] on div at bounding box center [50, 212] width 27 height 28
select select "%"
select select "px"
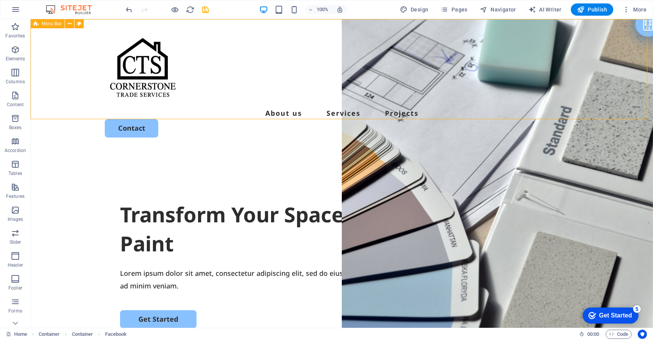
click at [314, 116] on div "About us Services Projects Contact" at bounding box center [342, 84] width 622 height 131
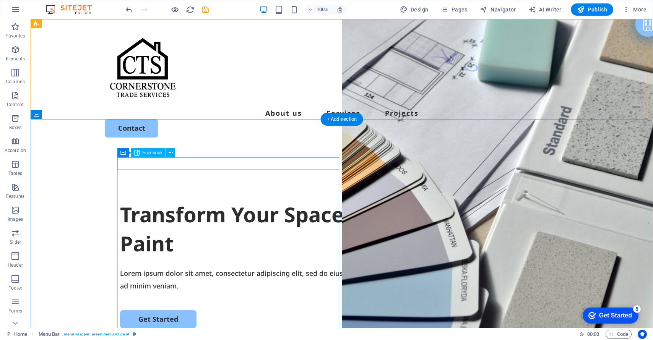
click at [204, 188] on div at bounding box center [341, 194] width 443 height 12
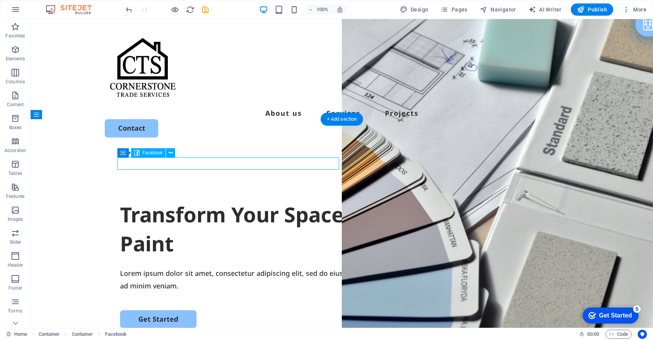
click at [221, 188] on div at bounding box center [341, 194] width 443 height 12
select select "%"
select select "px"
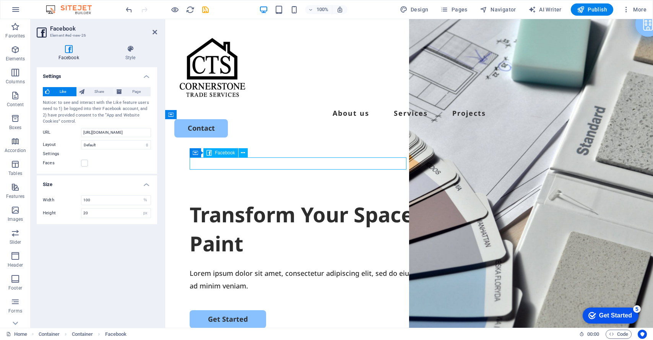
drag, startPoint x: 331, startPoint y: 162, endPoint x: 245, endPoint y: 165, distance: 86.0
click at [244, 188] on div at bounding box center [409, 194] width 439 height 12
click at [250, 188] on div at bounding box center [409, 194] width 439 height 12
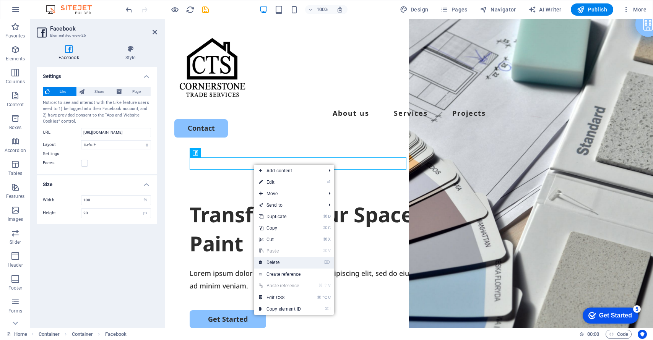
click at [286, 262] on link "⌦ Delete" at bounding box center [279, 262] width 51 height 11
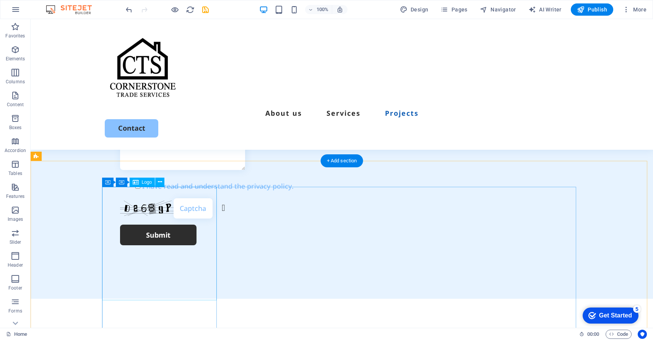
scroll to position [2273, 0]
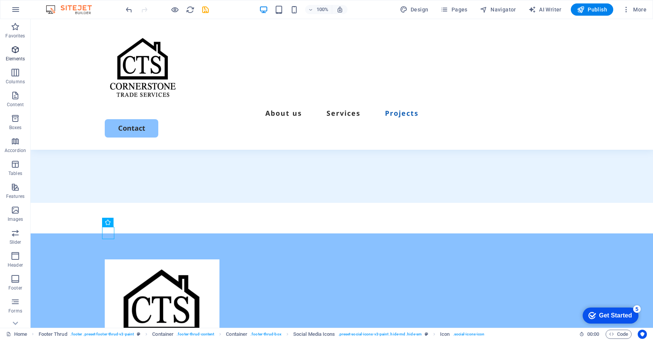
click at [12, 52] on icon "button" at bounding box center [15, 49] width 9 height 9
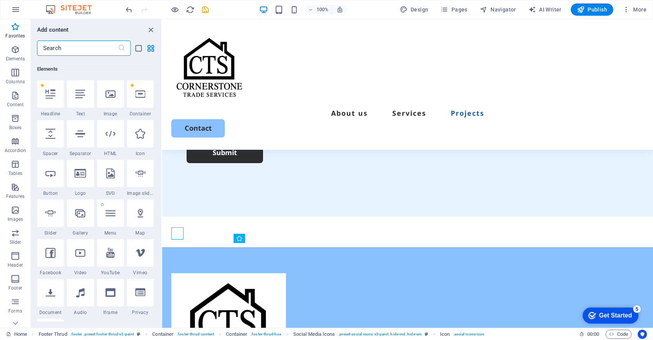
scroll to position [40, 0]
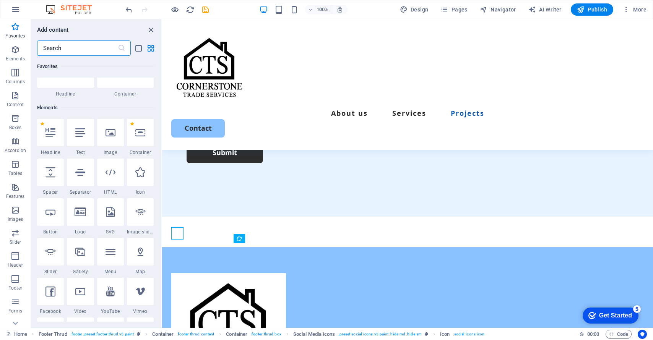
click at [94, 50] on input "text" at bounding box center [77, 48] width 81 height 15
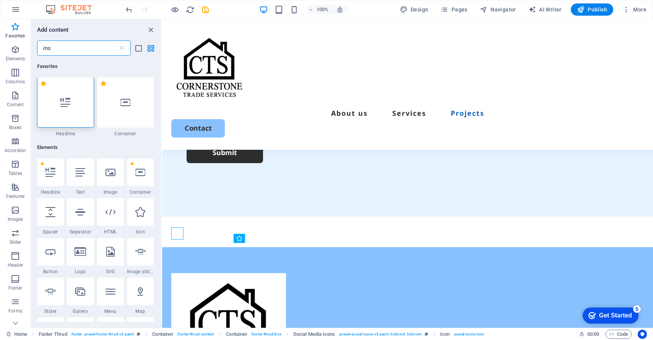
scroll to position [0, 0]
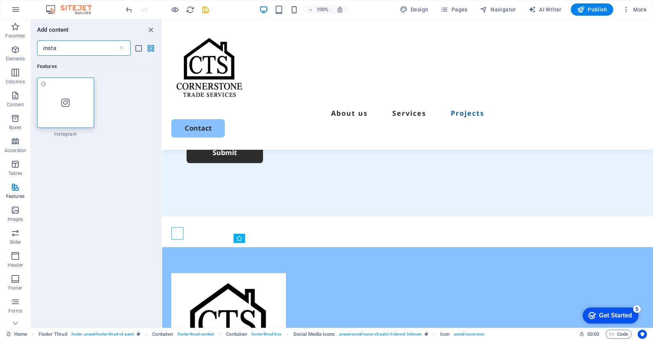
type input "insta"
click at [71, 105] on div at bounding box center [65, 103] width 57 height 50
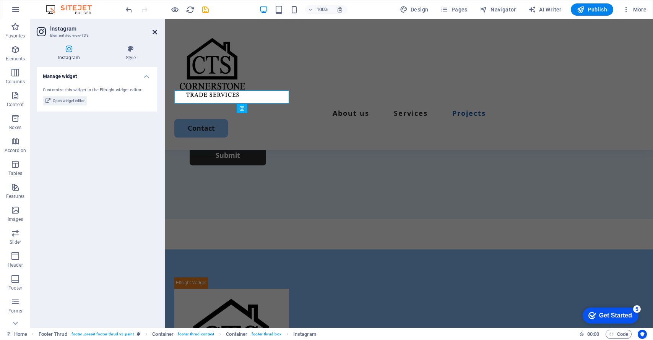
drag, startPoint x: 154, startPoint y: 30, endPoint x: 125, endPoint y: 11, distance: 35.1
click at [154, 30] on icon at bounding box center [154, 32] width 5 height 6
